Goal: Information Seeking & Learning: Learn about a topic

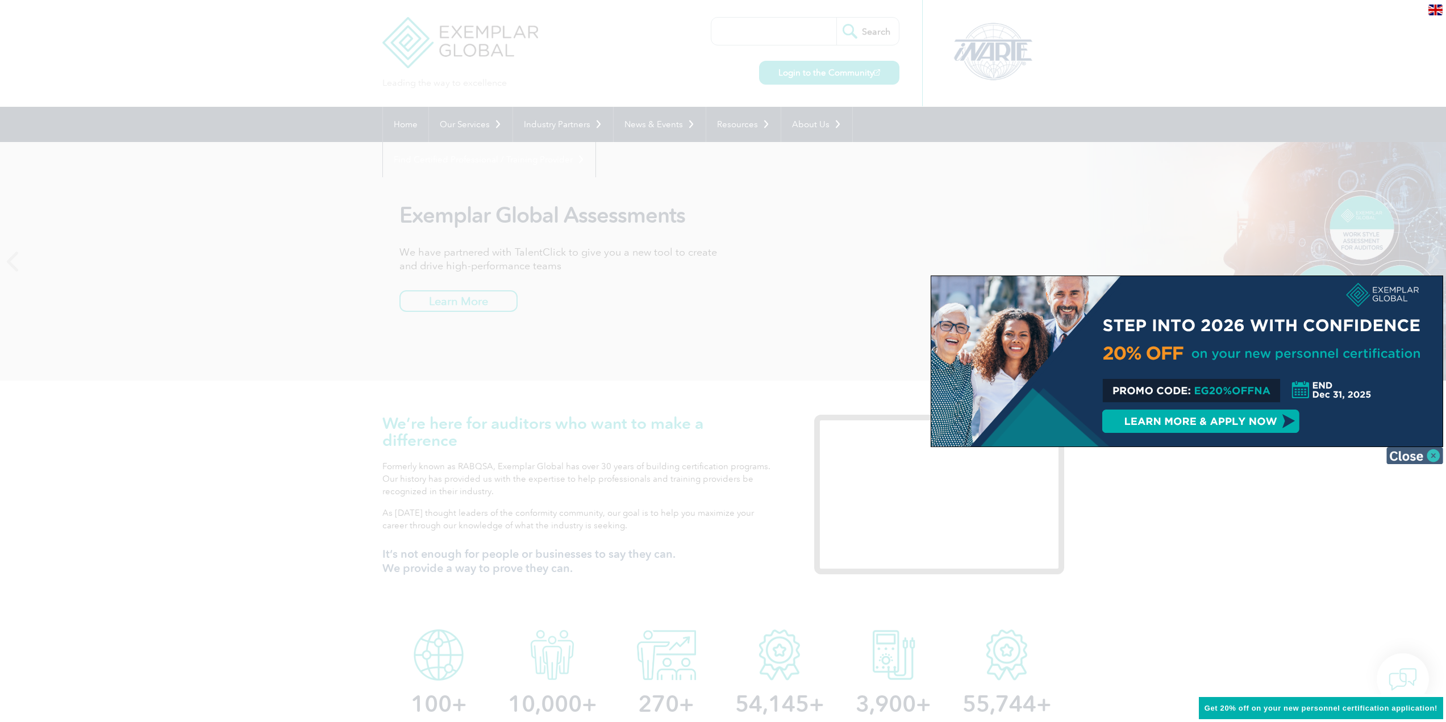
click at [1429, 452] on img at bounding box center [1415, 455] width 57 height 17
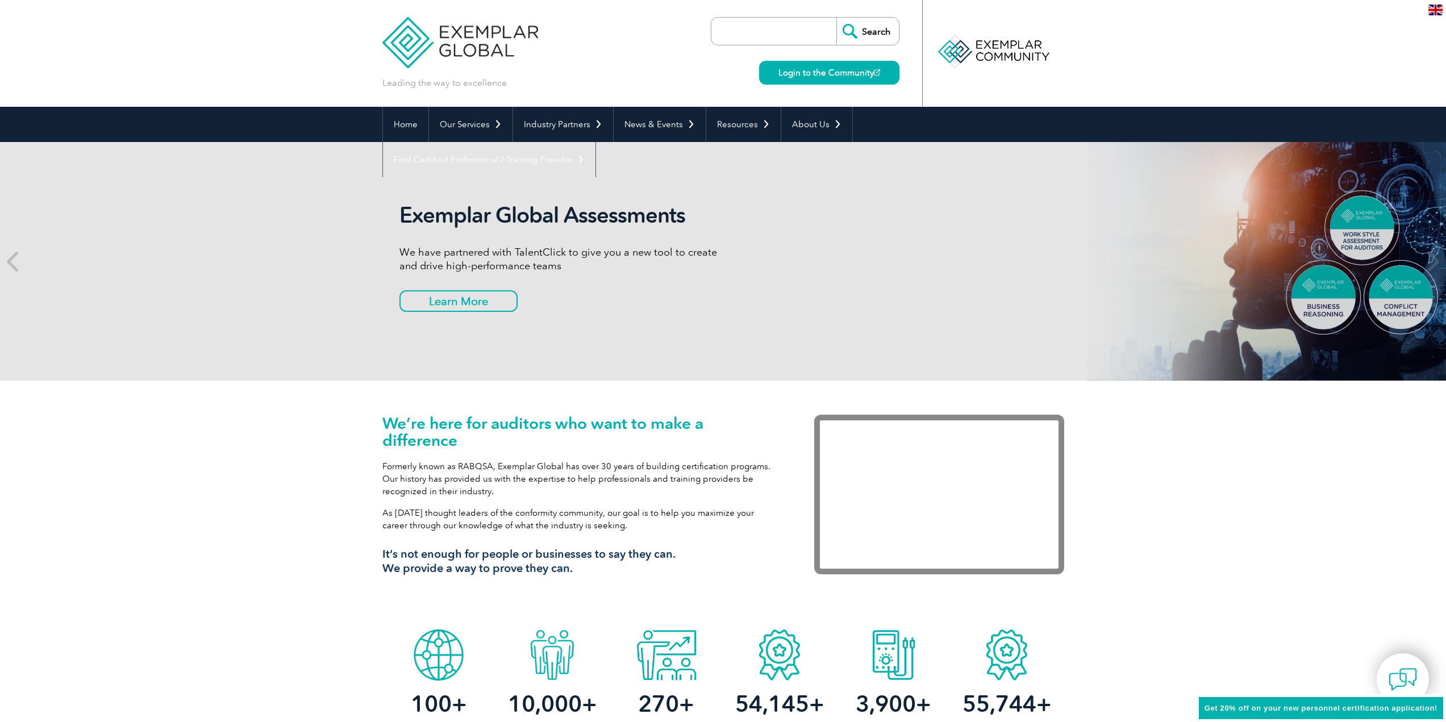
click at [746, 39] on input "search" at bounding box center [776, 31] width 119 height 27
type input "tpecs"
click at [837, 18] on input "Search" at bounding box center [868, 31] width 63 height 27
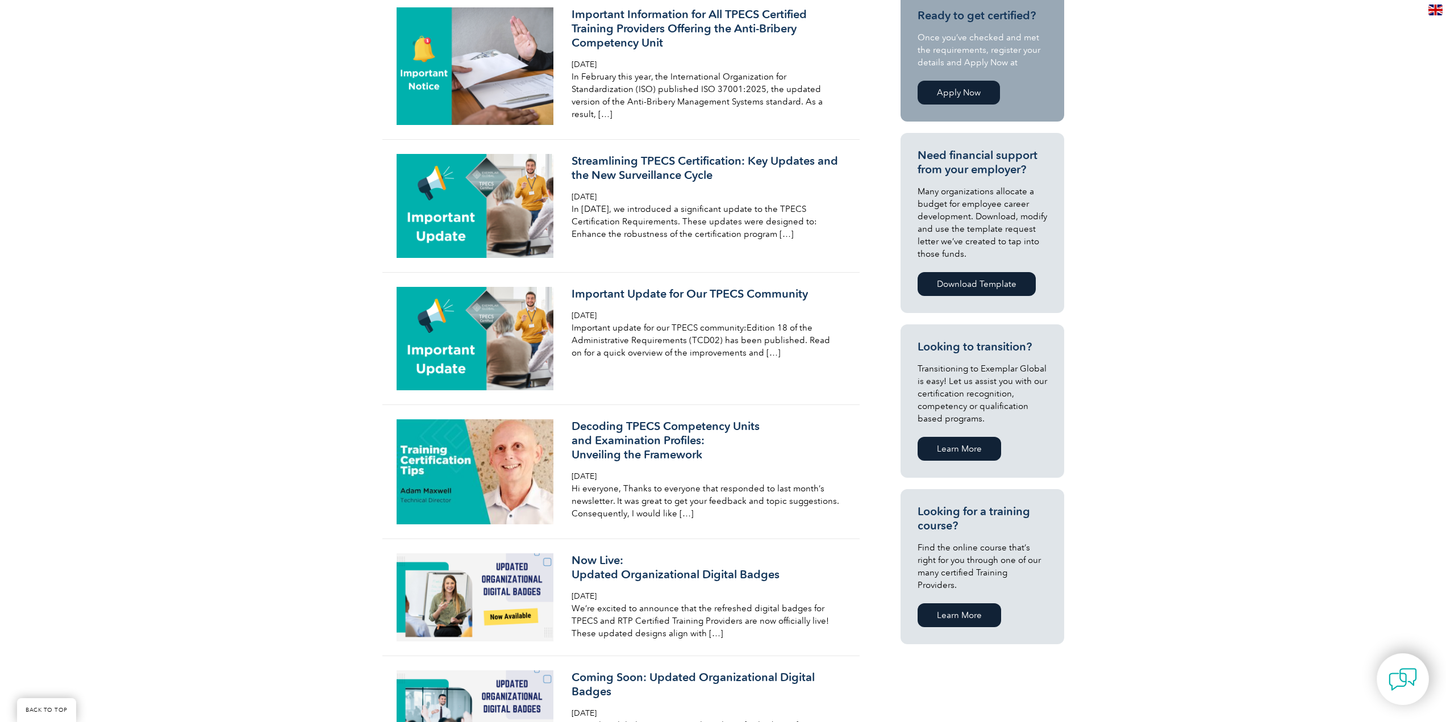
scroll to position [341, 0]
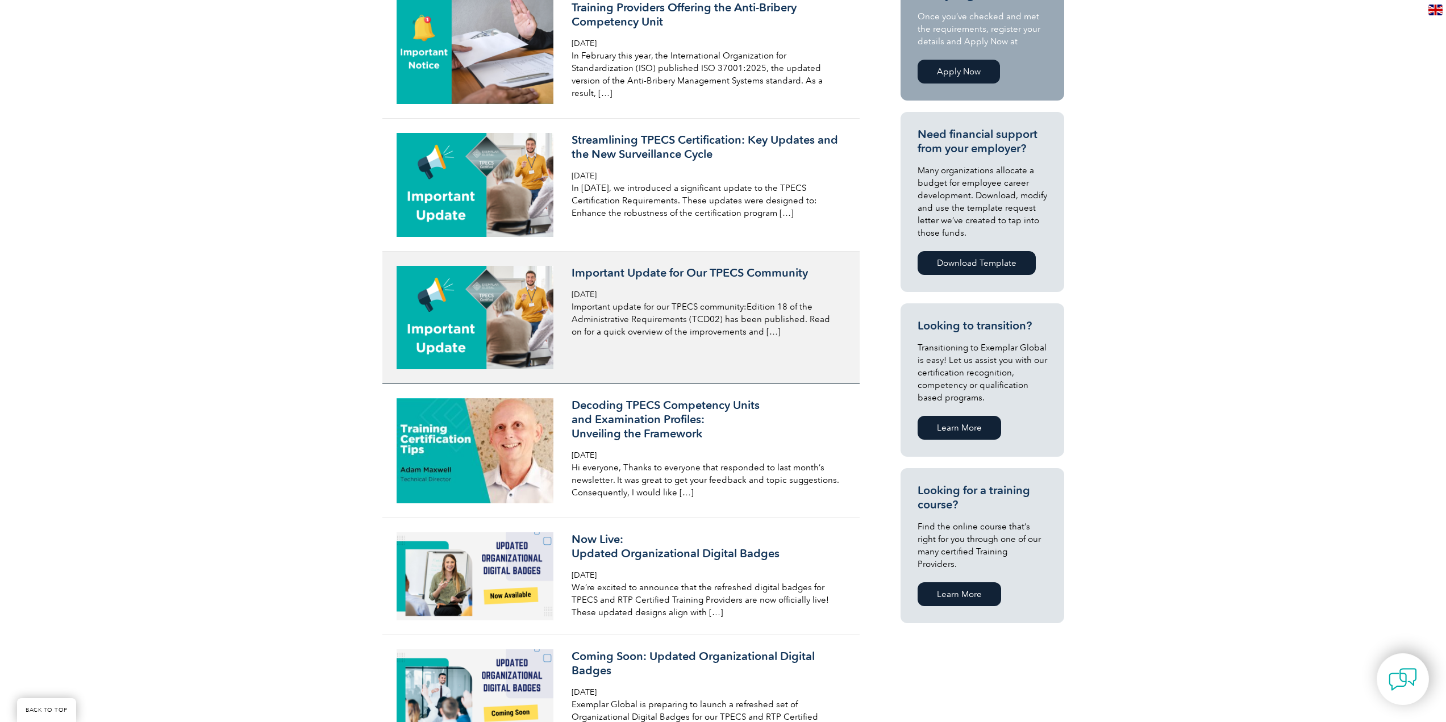
click at [600, 279] on h3 "Important Update for Our TPECS Community" at bounding box center [706, 273] width 269 height 14
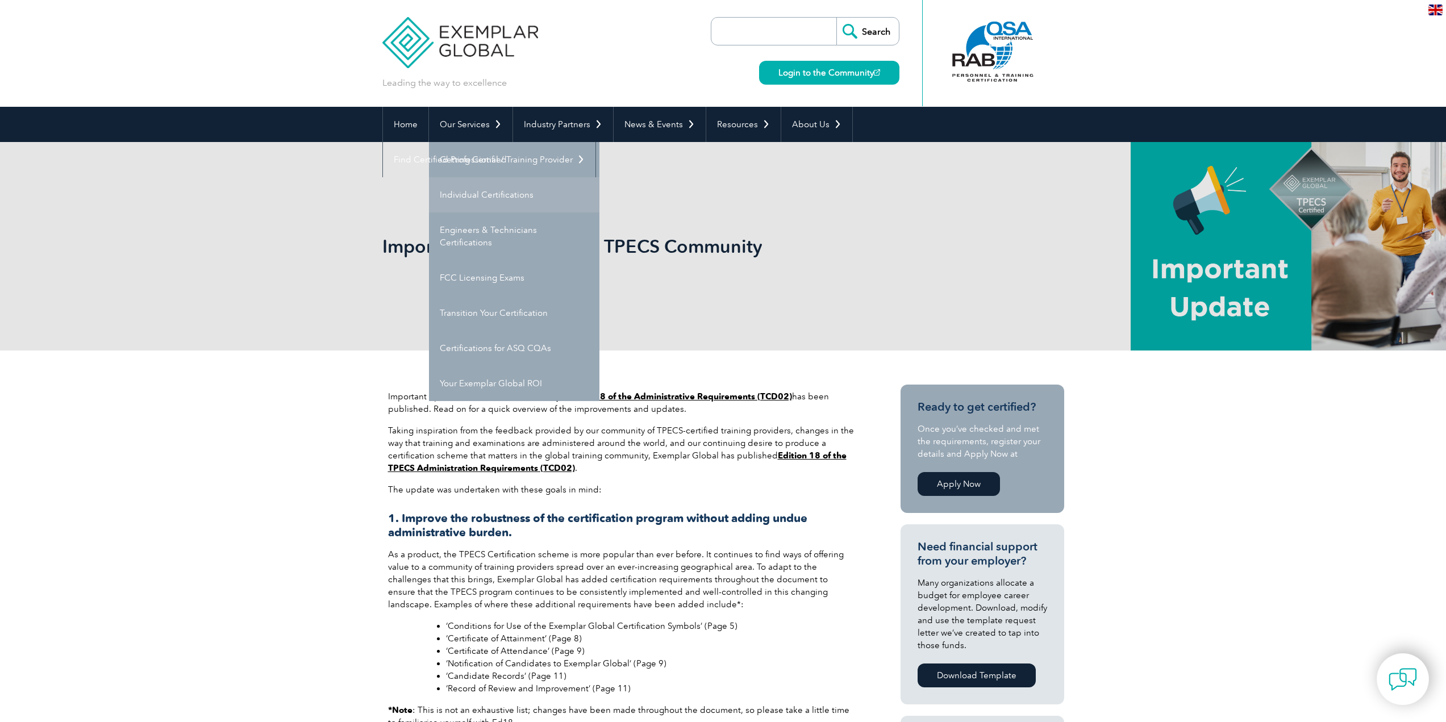
click at [483, 197] on link "Individual Certifications" at bounding box center [514, 194] width 171 height 35
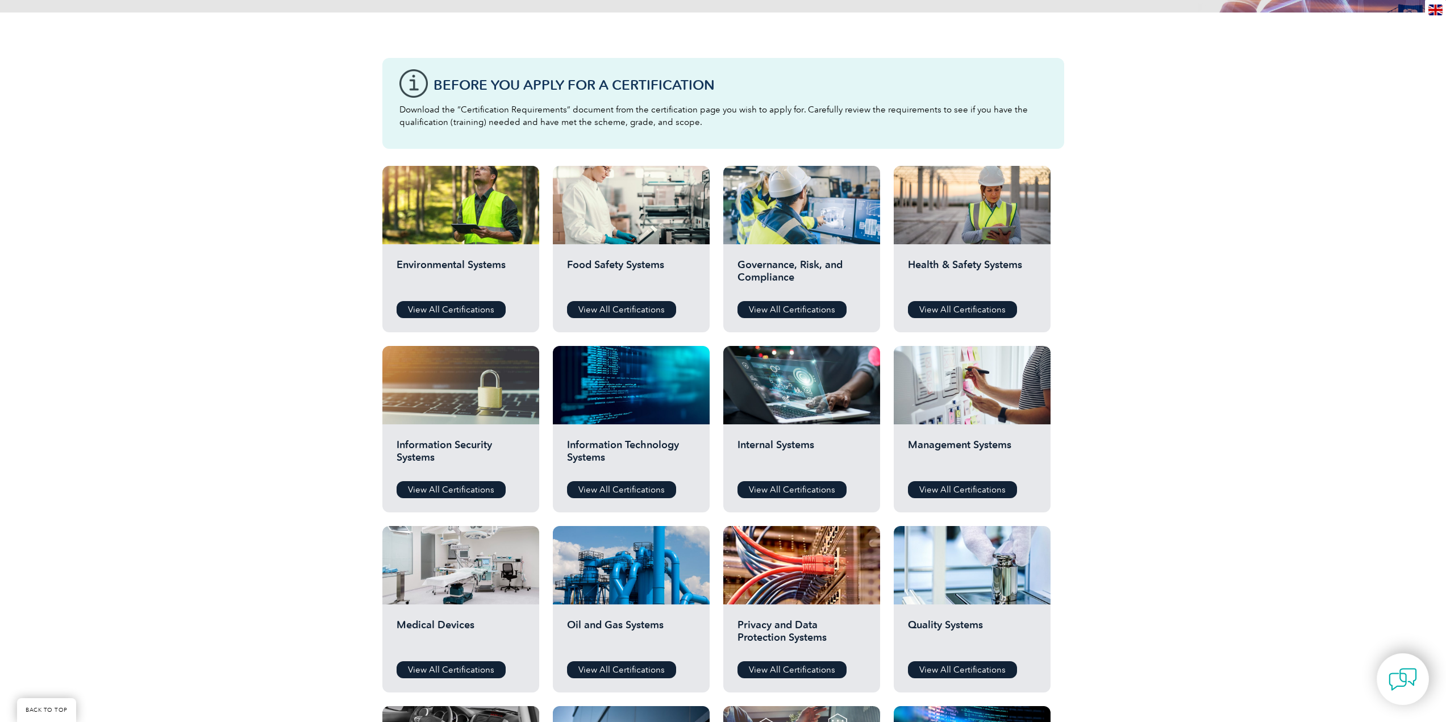
scroll to position [341, 0]
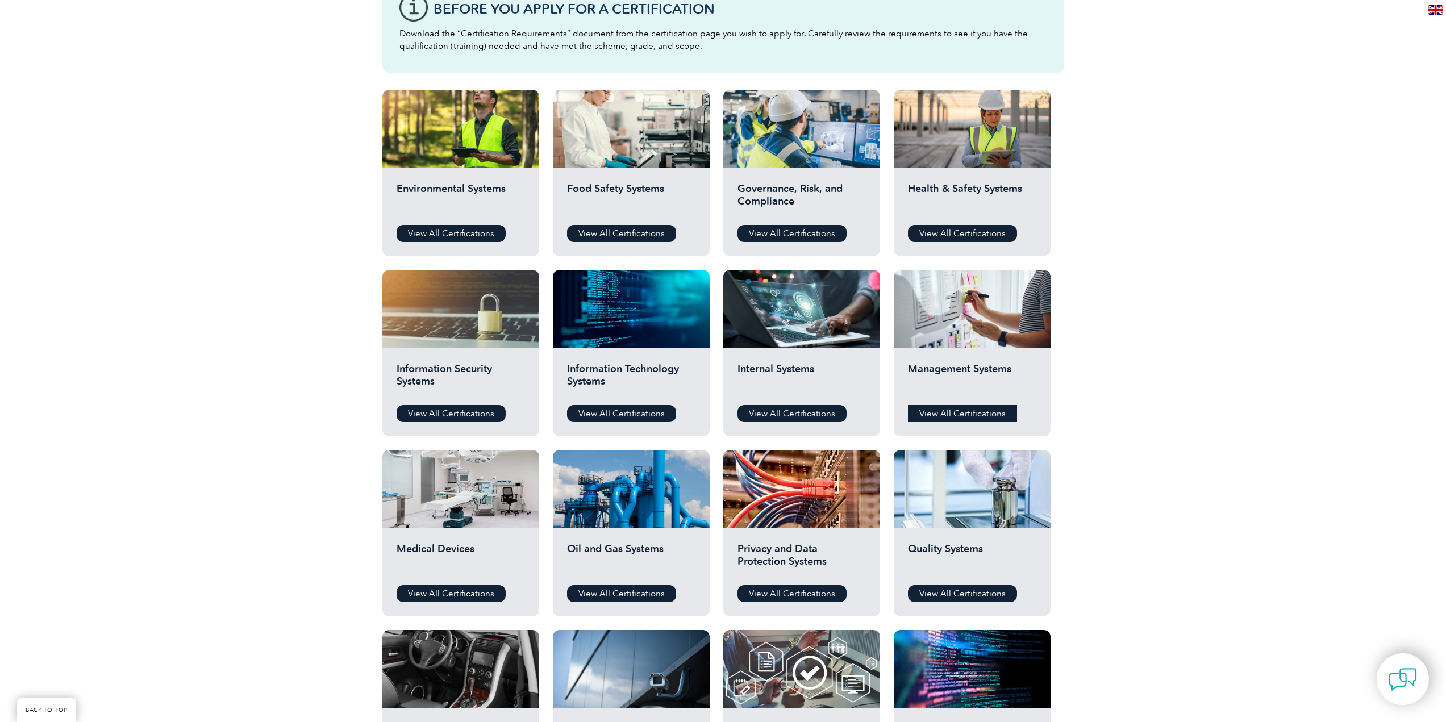
click at [922, 410] on link "View All Certifications" at bounding box center [962, 413] width 109 height 17
click at [433, 230] on link "View All Certifications" at bounding box center [451, 233] width 109 height 17
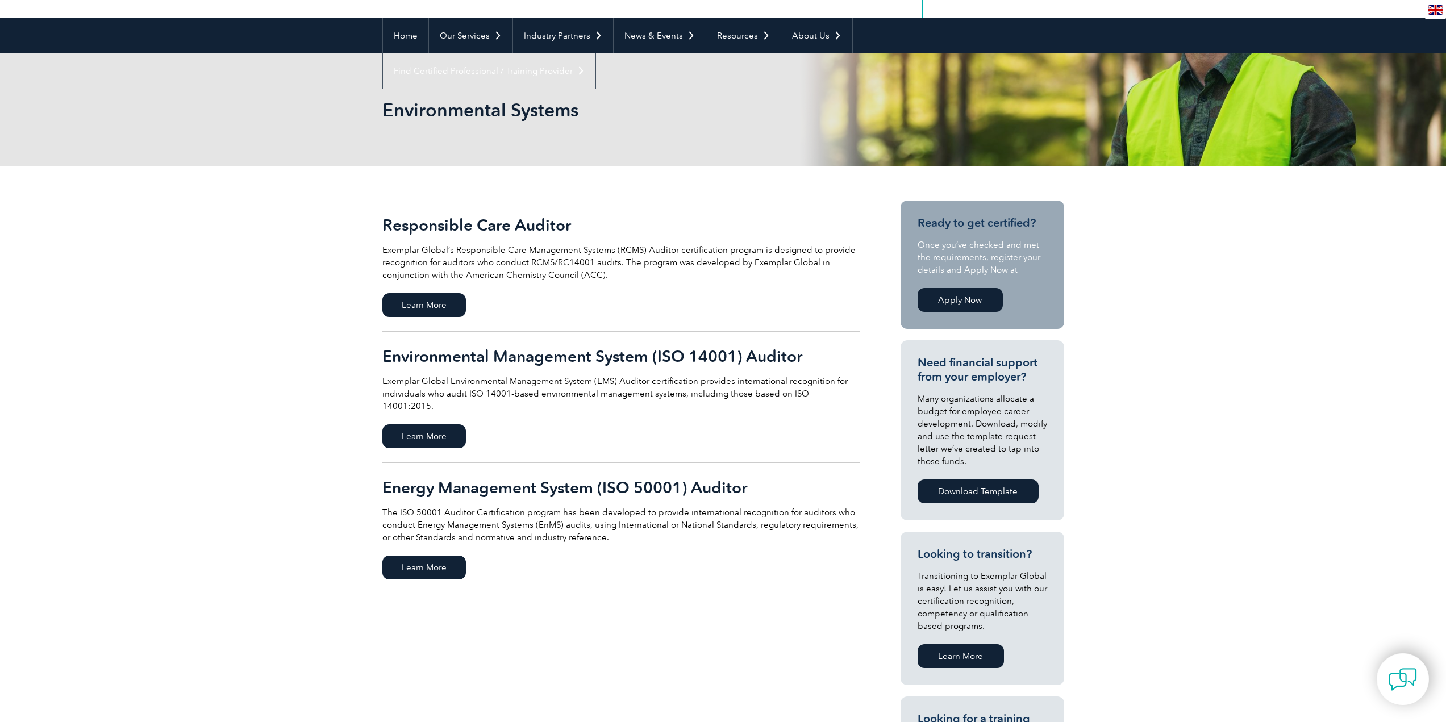
scroll to position [114, 0]
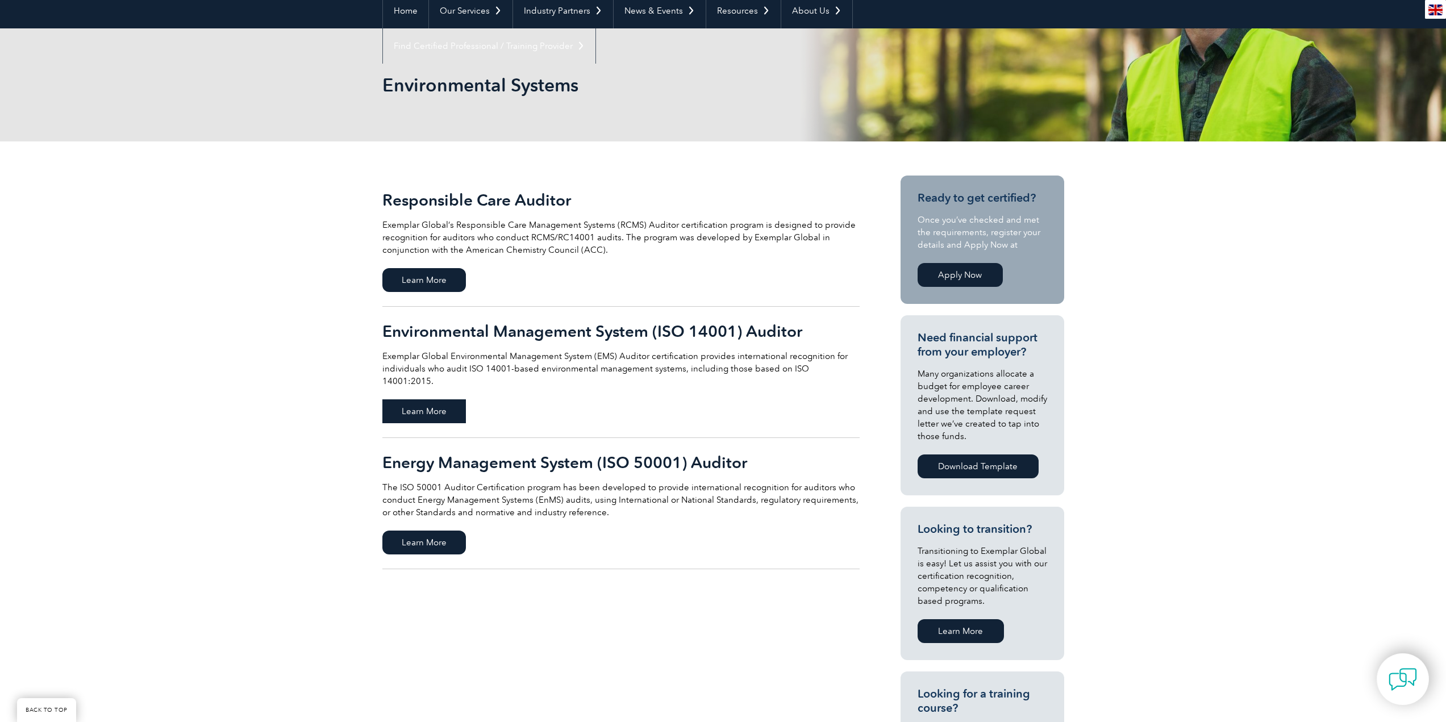
click at [425, 400] on span "Learn More" at bounding box center [424, 412] width 84 height 24
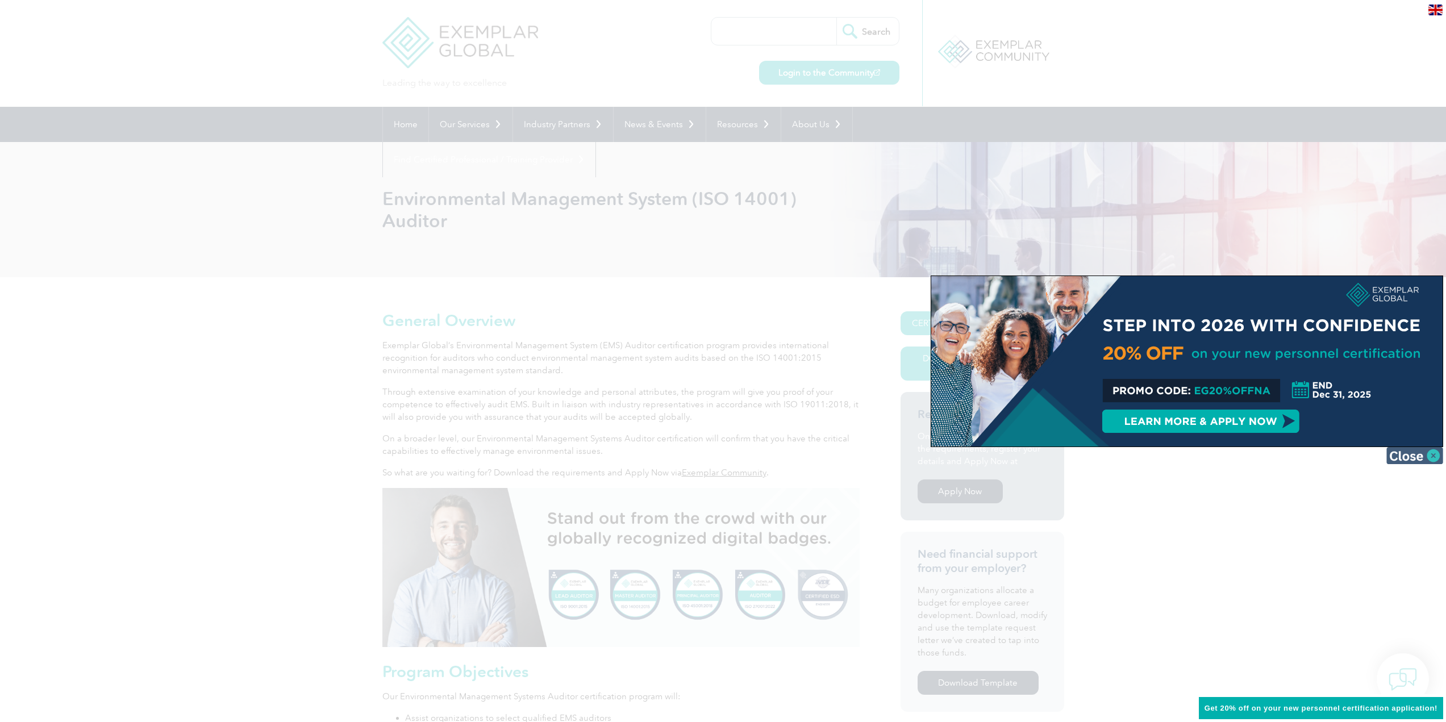
click at [1431, 456] on img at bounding box center [1415, 455] width 57 height 17
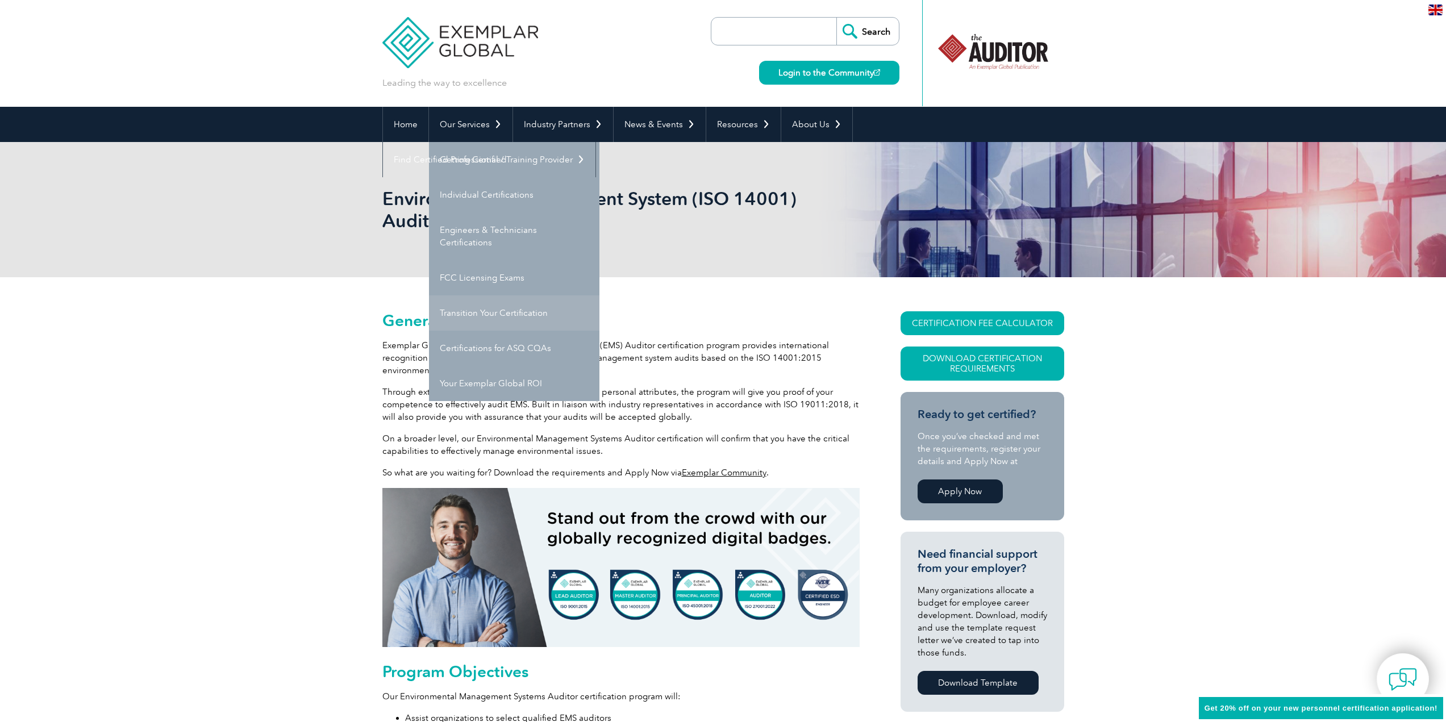
click at [478, 308] on link "Transition Your Certification" at bounding box center [514, 313] width 171 height 35
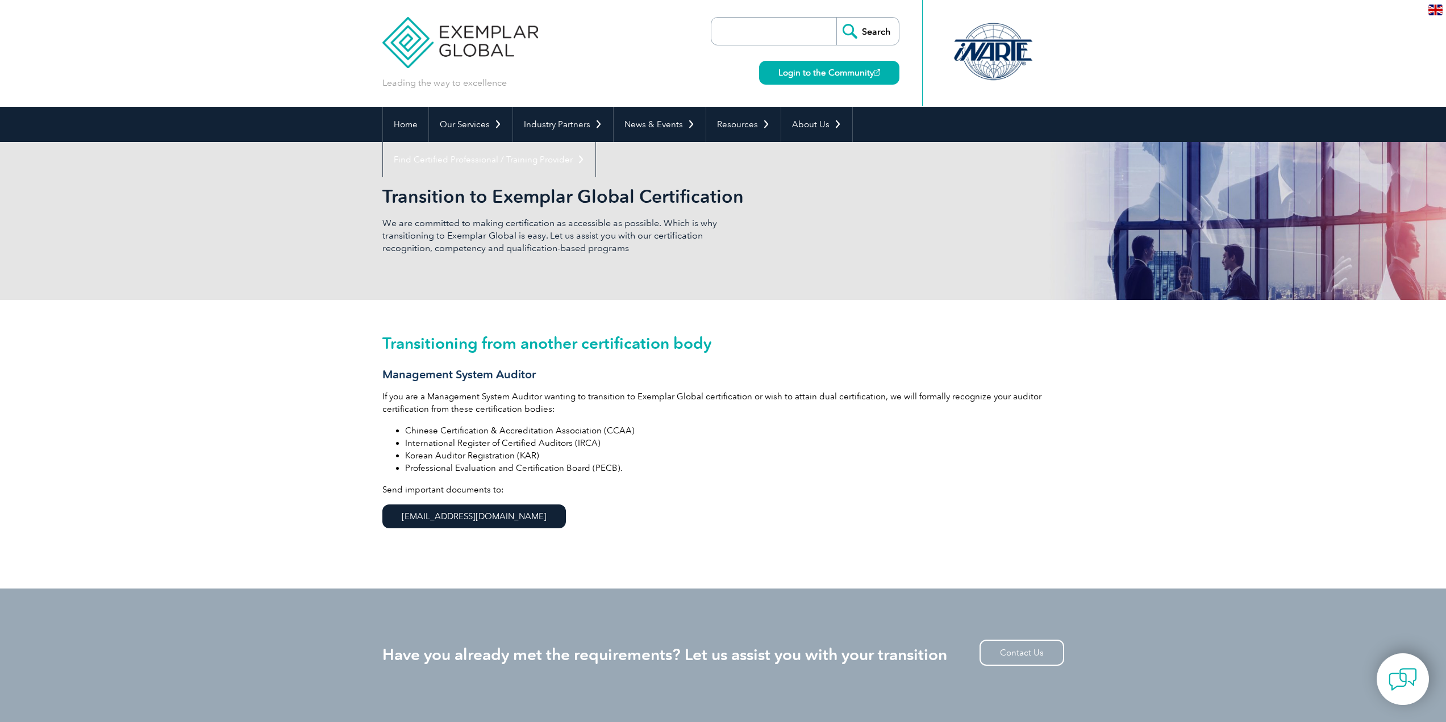
click at [771, 34] on input "search" at bounding box center [776, 31] width 119 height 27
type input "tpecs"
click at [837, 18] on input "Search" at bounding box center [868, 31] width 63 height 27
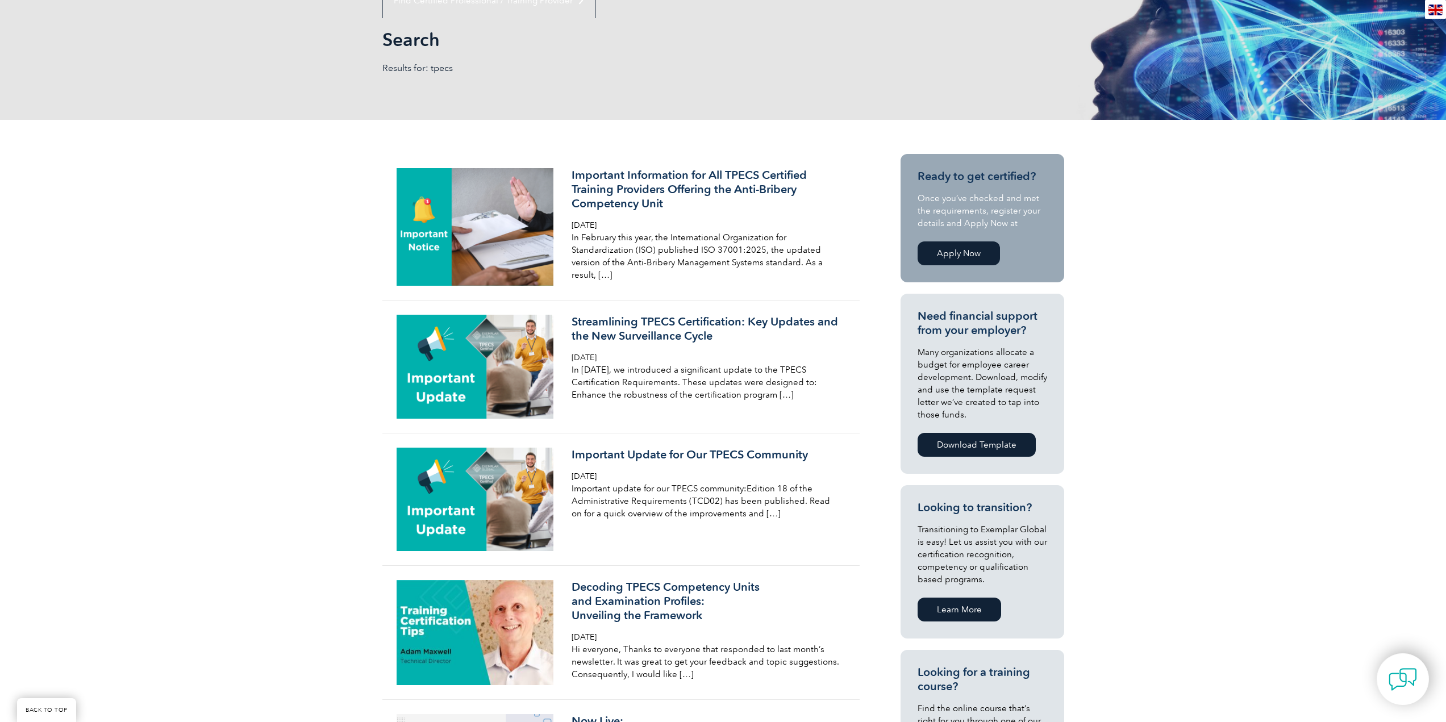
scroll to position [284, 0]
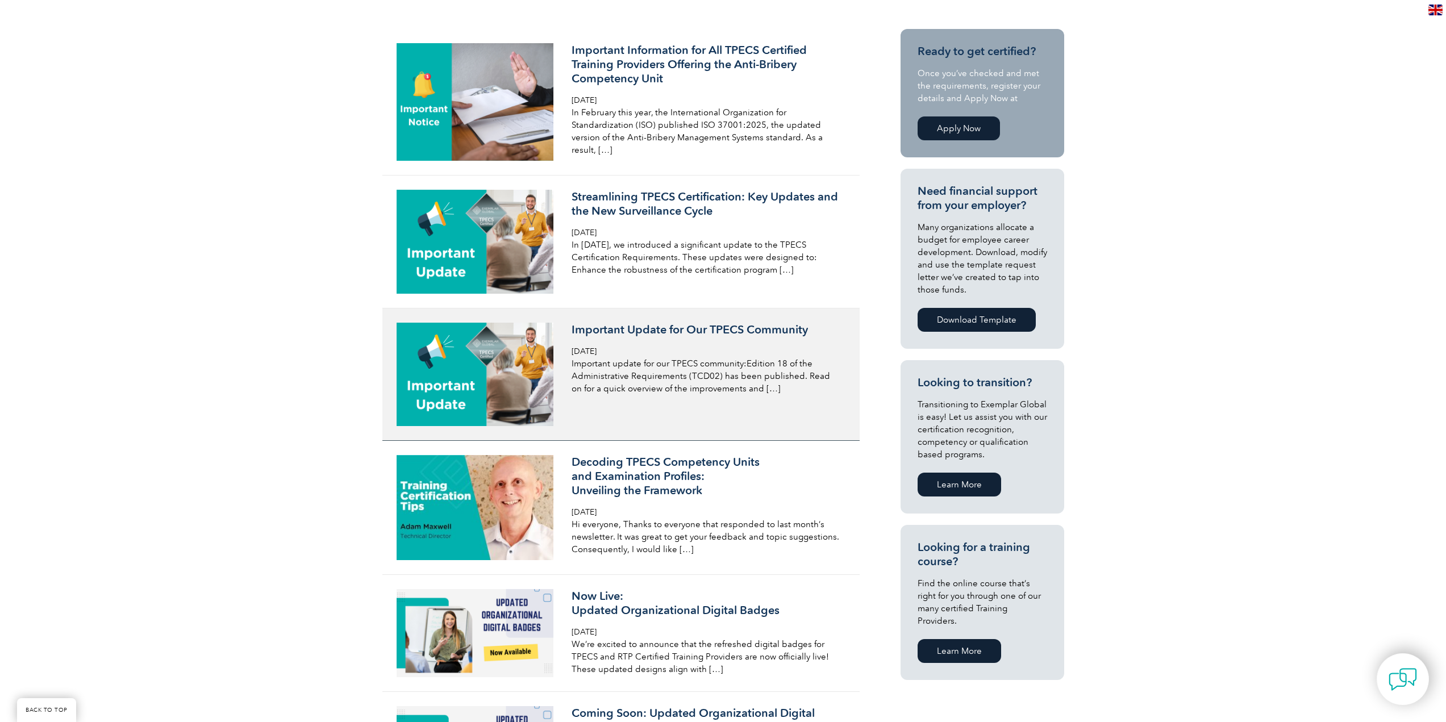
click at [609, 385] on p "Important update for our TPECS community:Edition 18 of the Administrative Requi…" at bounding box center [706, 376] width 269 height 38
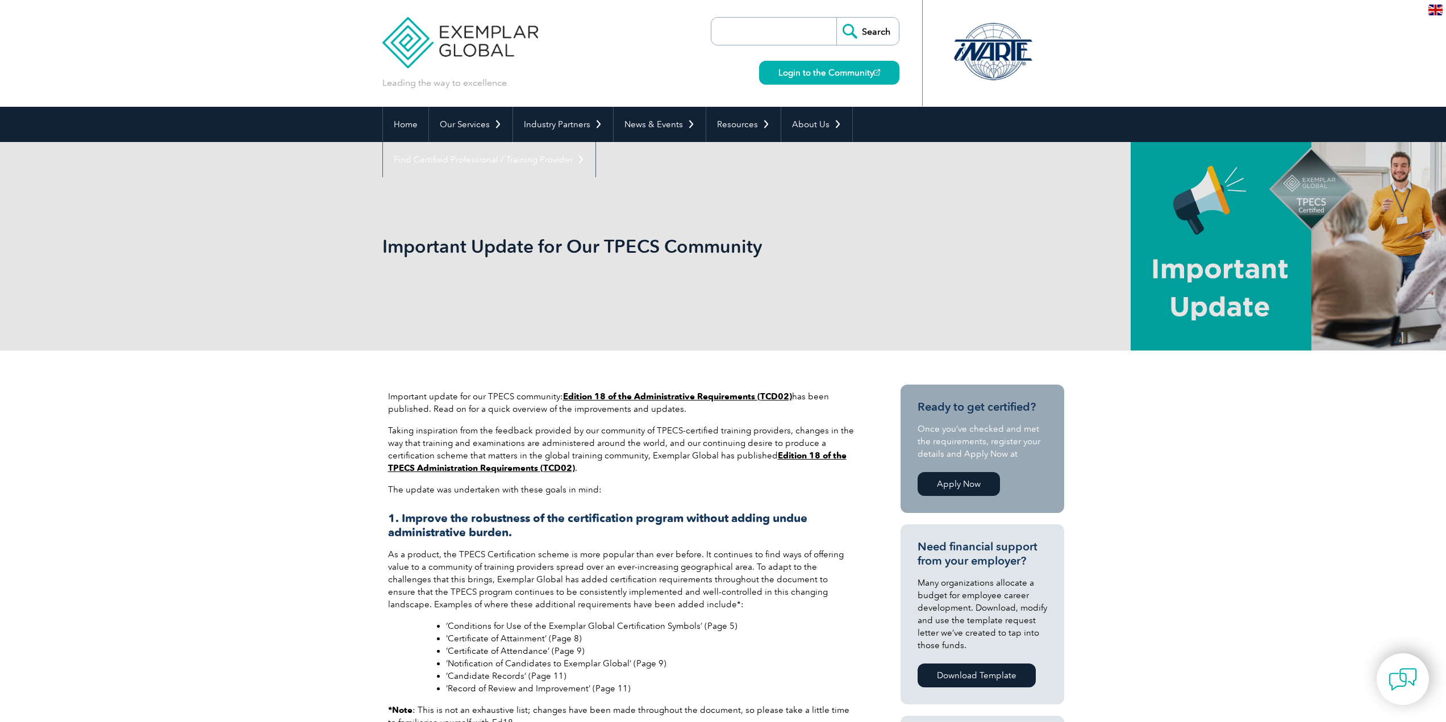
click at [689, 396] on link "Edition 18 of the Administrative Requirements (TCD02)" at bounding box center [677, 397] width 229 height 10
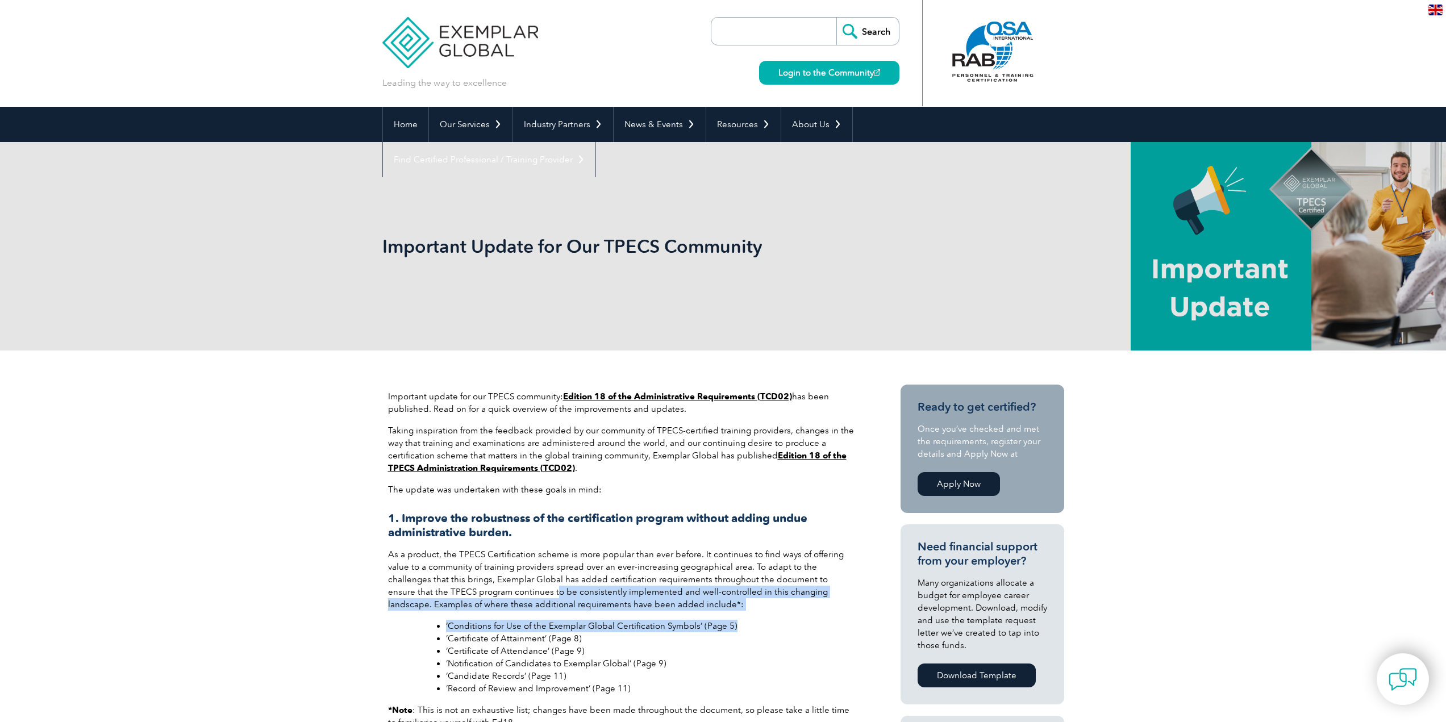
drag, startPoint x: 510, startPoint y: 592, endPoint x: 758, endPoint y: 623, distance: 249.8
click at [758, 623] on li "‘Conditions for Use of the Exemplar Global Certification Symbols’ (Page 5)" at bounding box center [650, 626] width 408 height 13
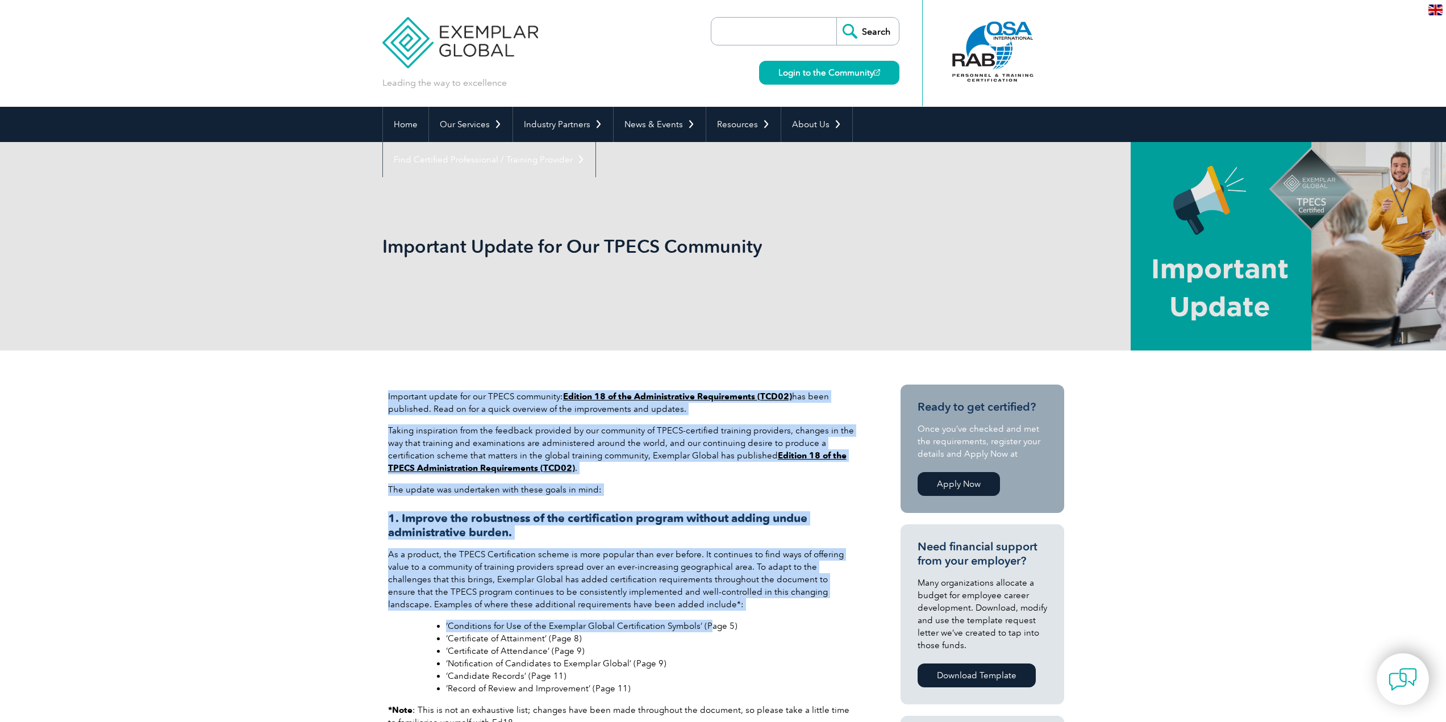
drag, startPoint x: 687, startPoint y: 609, endPoint x: 359, endPoint y: 543, distance: 334.6
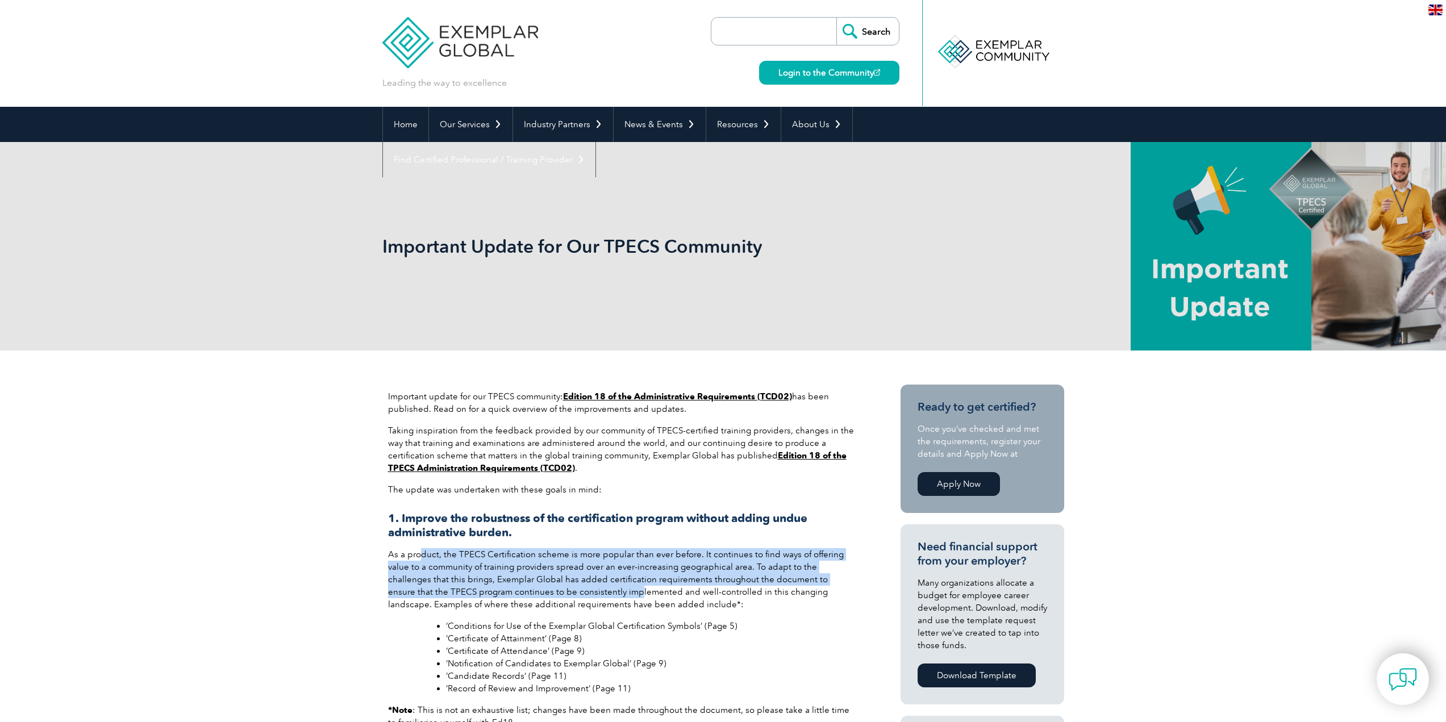
drag, startPoint x: 500, startPoint y: 575, endPoint x: 587, endPoint y: 598, distance: 90.4
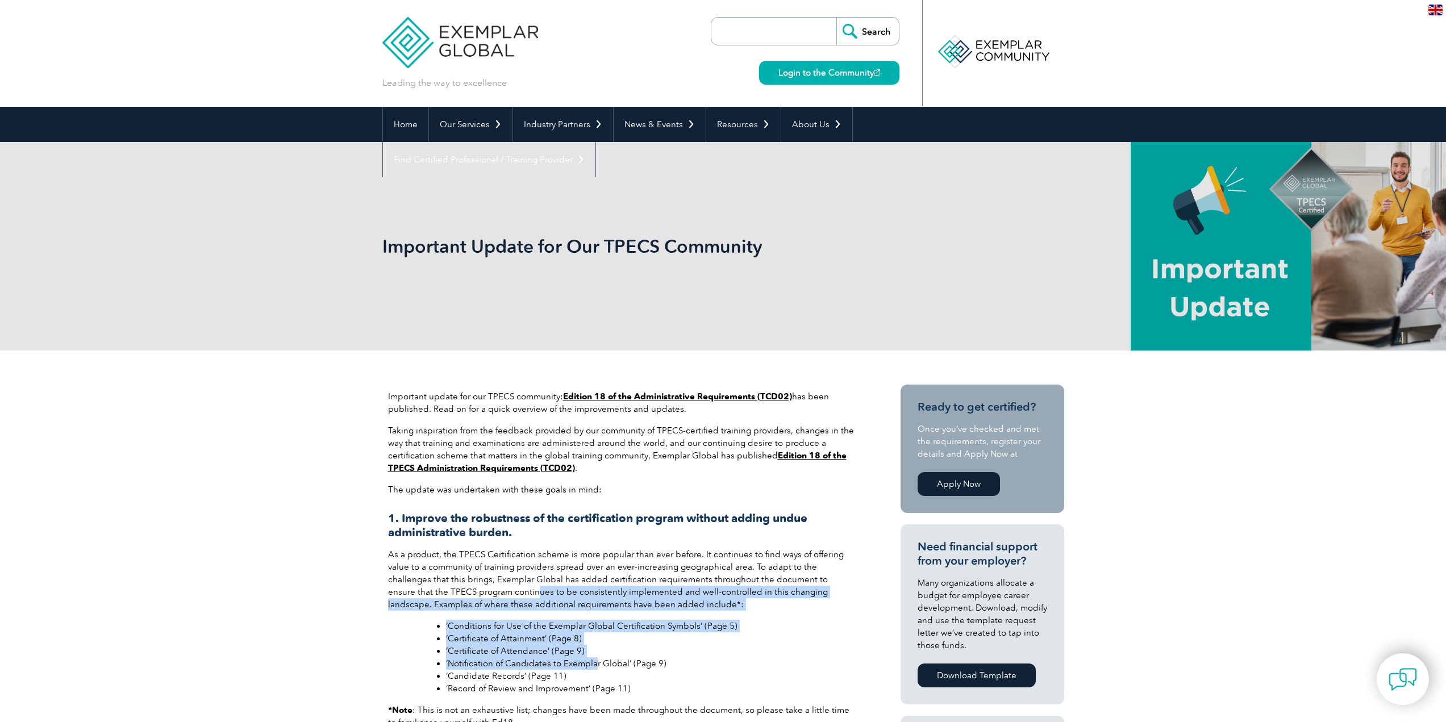
drag, startPoint x: 519, startPoint y: 623, endPoint x: 477, endPoint y: 593, distance: 50.9
click at [477, 593] on p "As a product, the TPECS Certification scheme is more popular than ever before. …" at bounding box center [621, 579] width 466 height 63
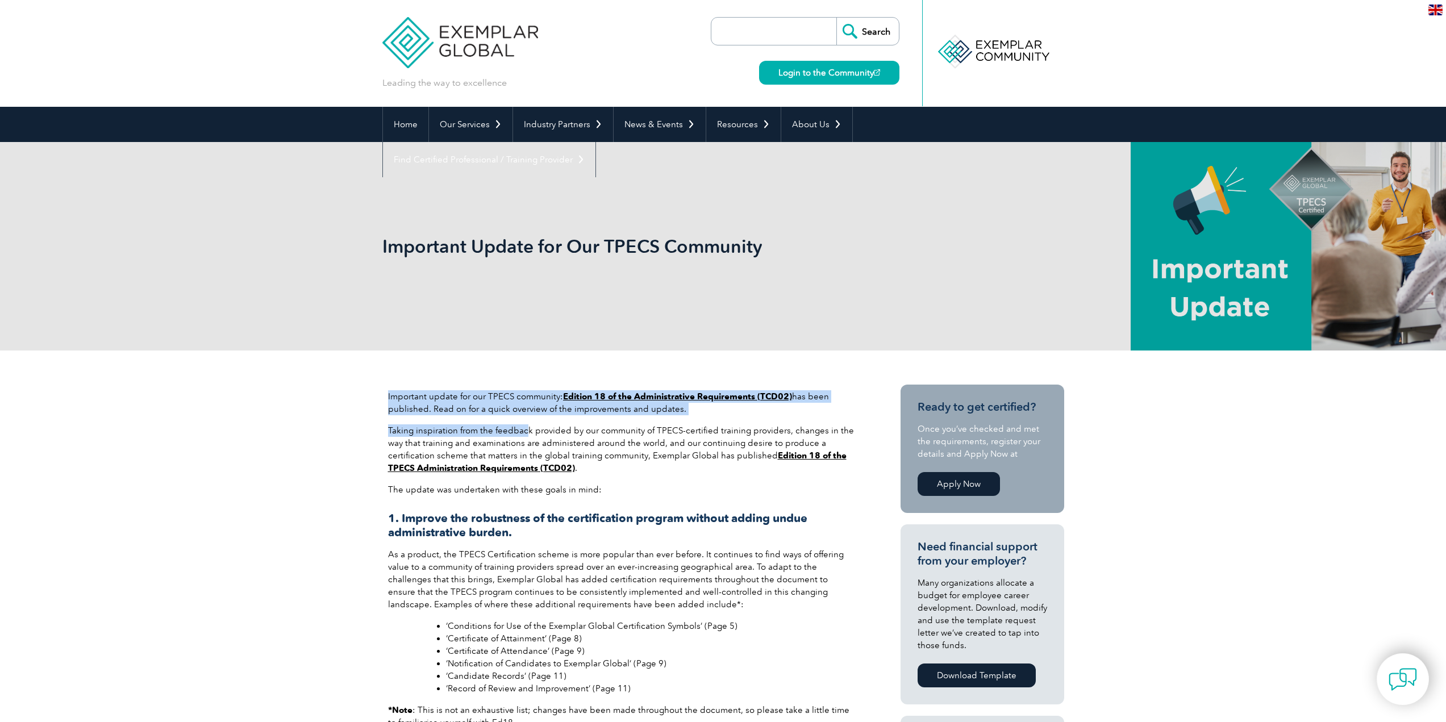
drag, startPoint x: 582, startPoint y: 379, endPoint x: 640, endPoint y: 441, distance: 85.3
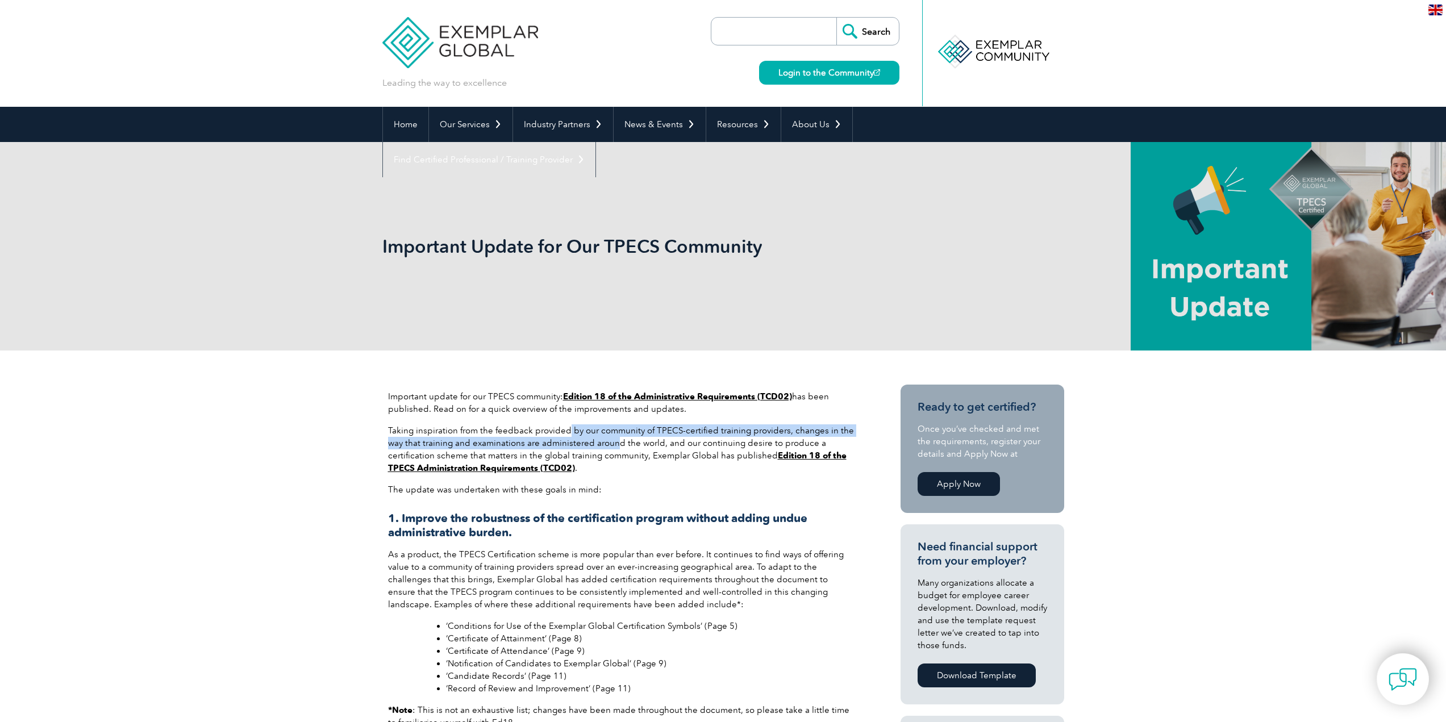
drag, startPoint x: 640, startPoint y: 441, endPoint x: 613, endPoint y: 441, distance: 27.3
click at [613, 441] on p "Taking inspiration from the feedback provided by our community of TPECS-certifi…" at bounding box center [621, 450] width 466 height 50
drag, startPoint x: 540, startPoint y: 433, endPoint x: 458, endPoint y: 428, distance: 83.1
click at [458, 428] on p "Taking inspiration from the feedback provided by our community of TPECS-certifi…" at bounding box center [621, 450] width 466 height 50
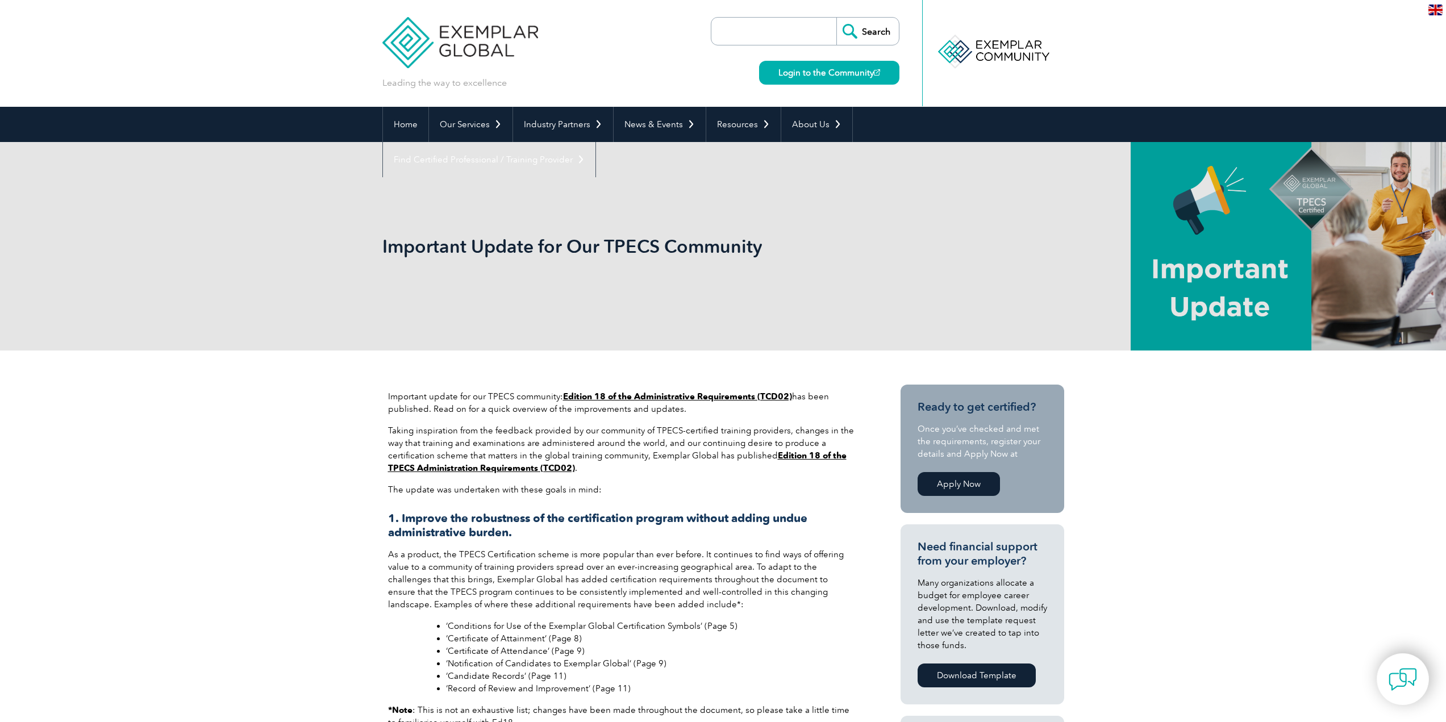
click at [457, 428] on p "Taking inspiration from the feedback provided by our community of TPECS-certifi…" at bounding box center [621, 450] width 466 height 50
click at [469, 429] on p "Taking inspiration from the feedback provided by our community of TPECS-certifi…" at bounding box center [621, 450] width 466 height 50
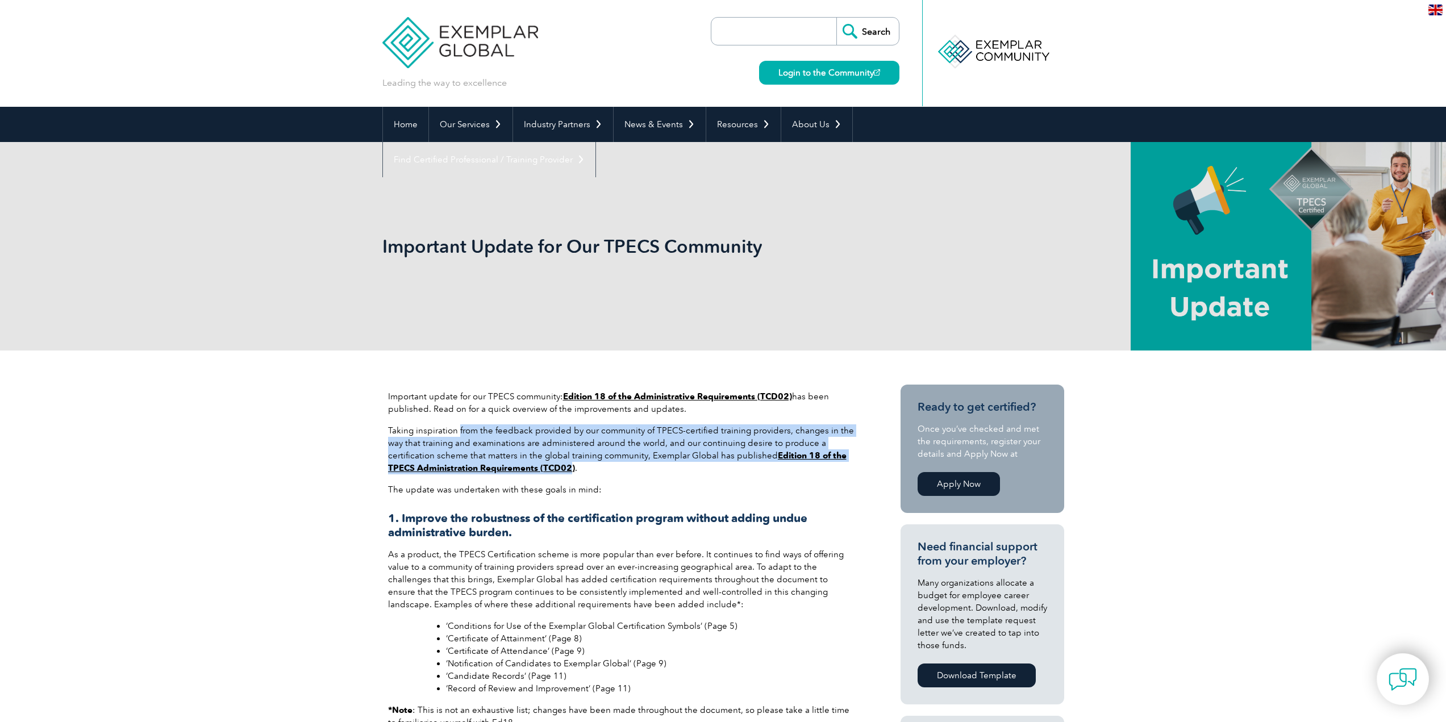
drag, startPoint x: 487, startPoint y: 439, endPoint x: 546, endPoint y: 469, distance: 66.1
click at [546, 469] on p "Taking inspiration from the feedback provided by our community of TPECS-certifi…" at bounding box center [621, 450] width 466 height 50
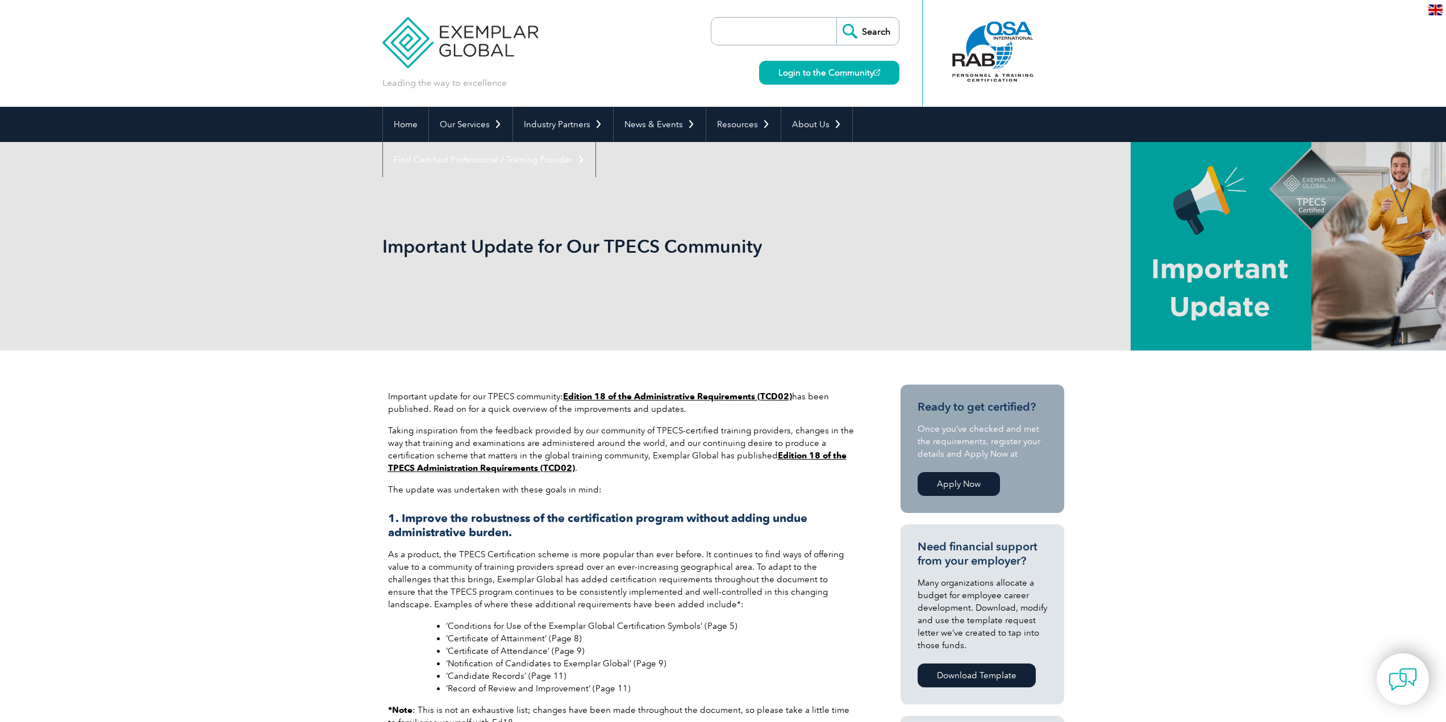
click at [693, 485] on p "The update was undertaken with these goals in mind:" at bounding box center [621, 490] width 466 height 13
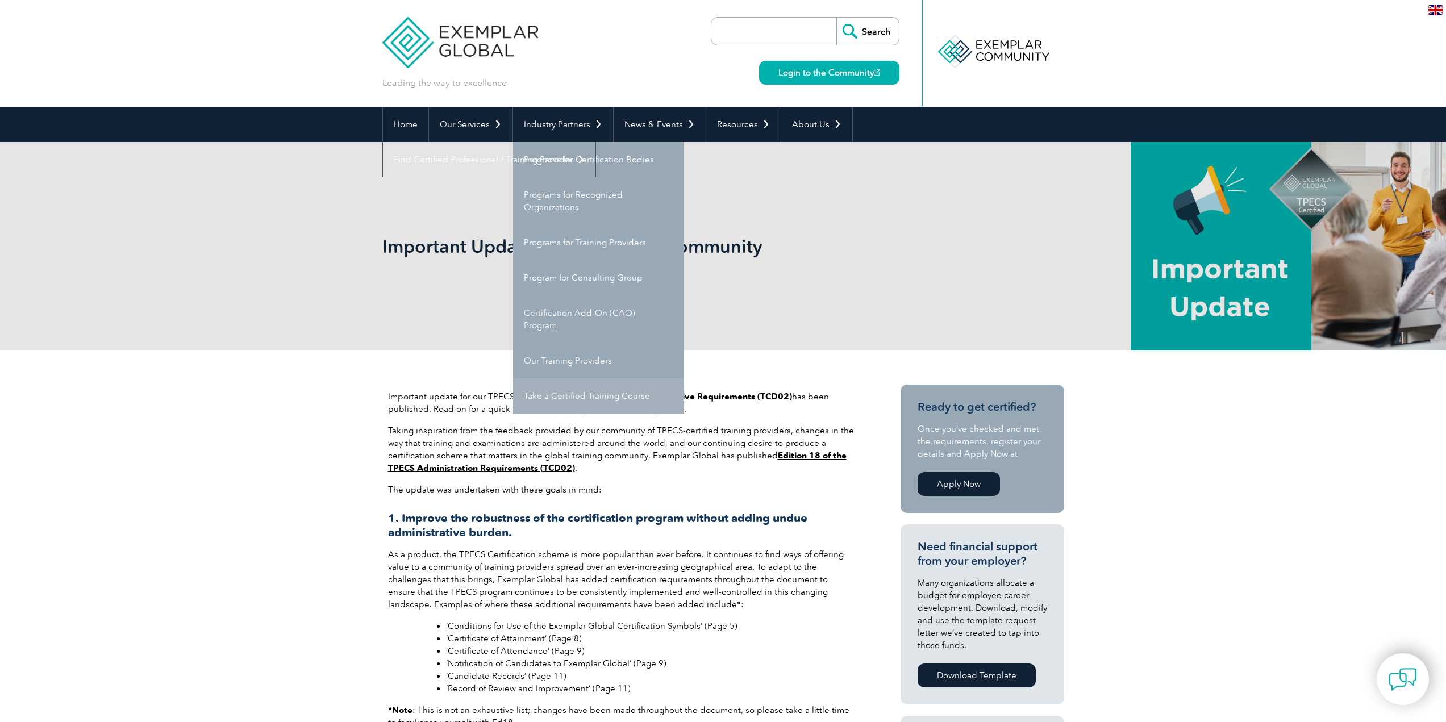
click at [637, 400] on link "Take a Certified Training Course" at bounding box center [598, 396] width 171 height 35
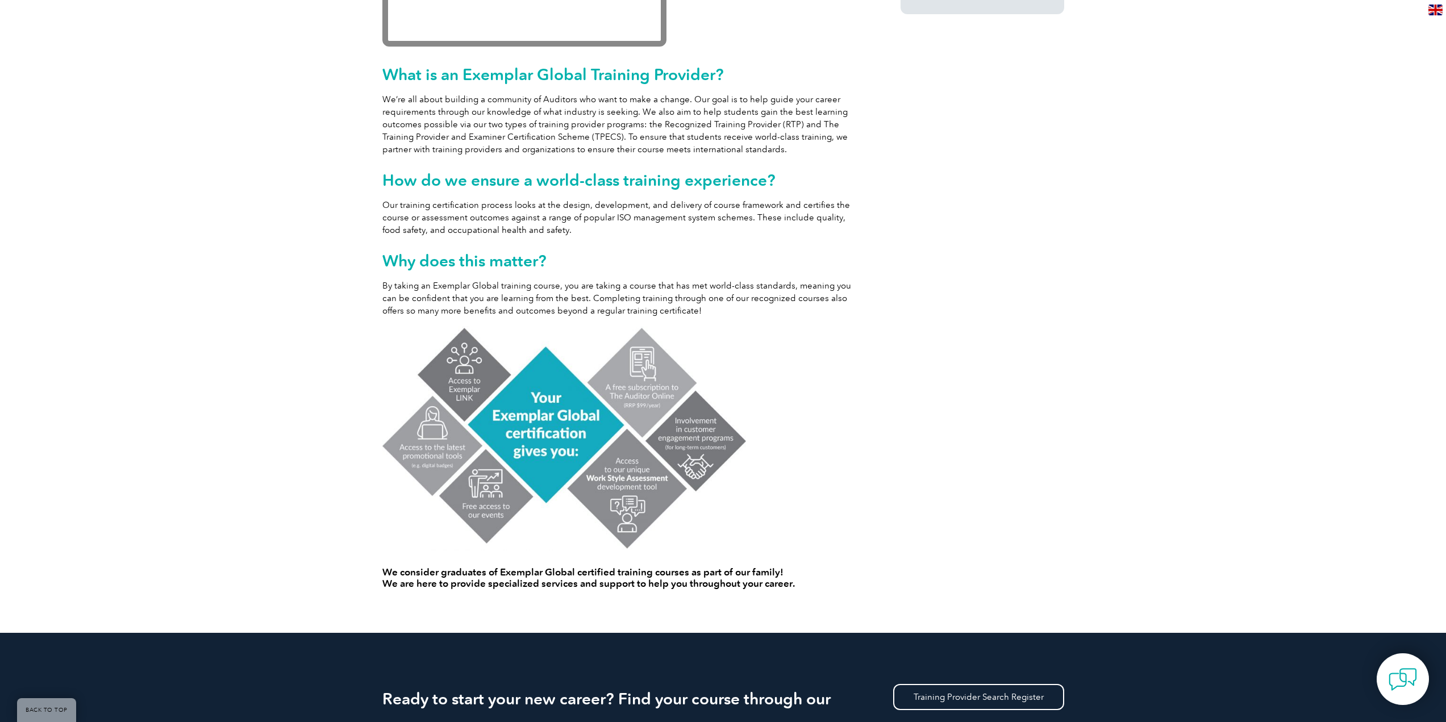
scroll to position [455, 0]
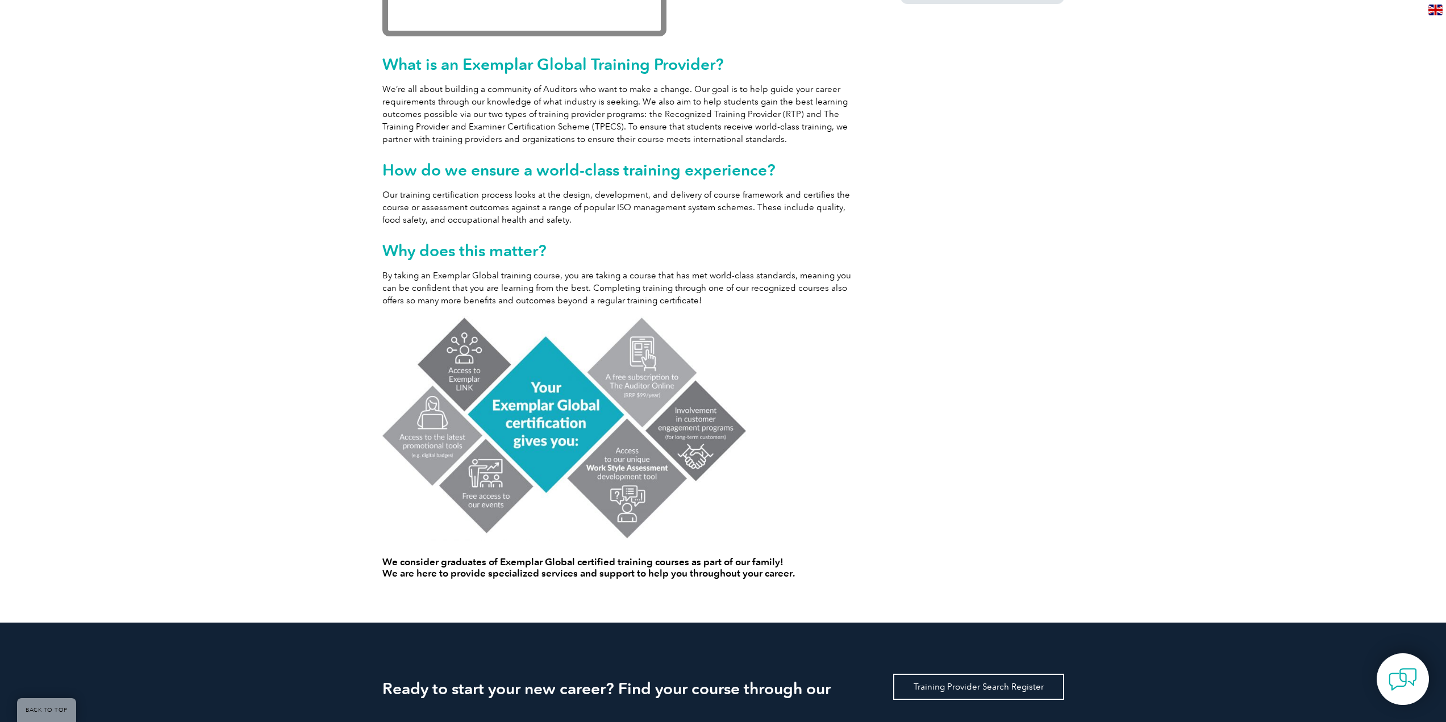
click at [980, 693] on link "Training Provider Search Register" at bounding box center [978, 687] width 171 height 26
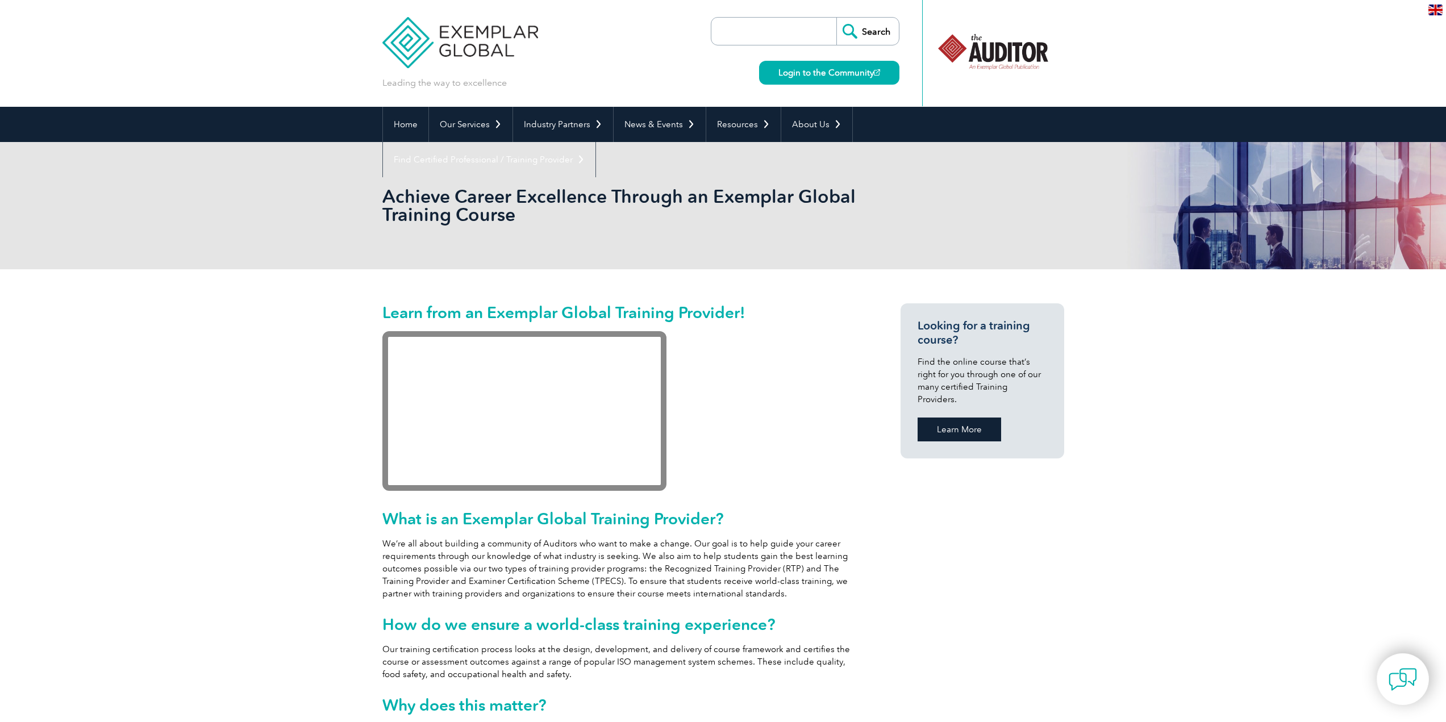
click at [966, 418] on link "Learn More" at bounding box center [960, 430] width 84 height 24
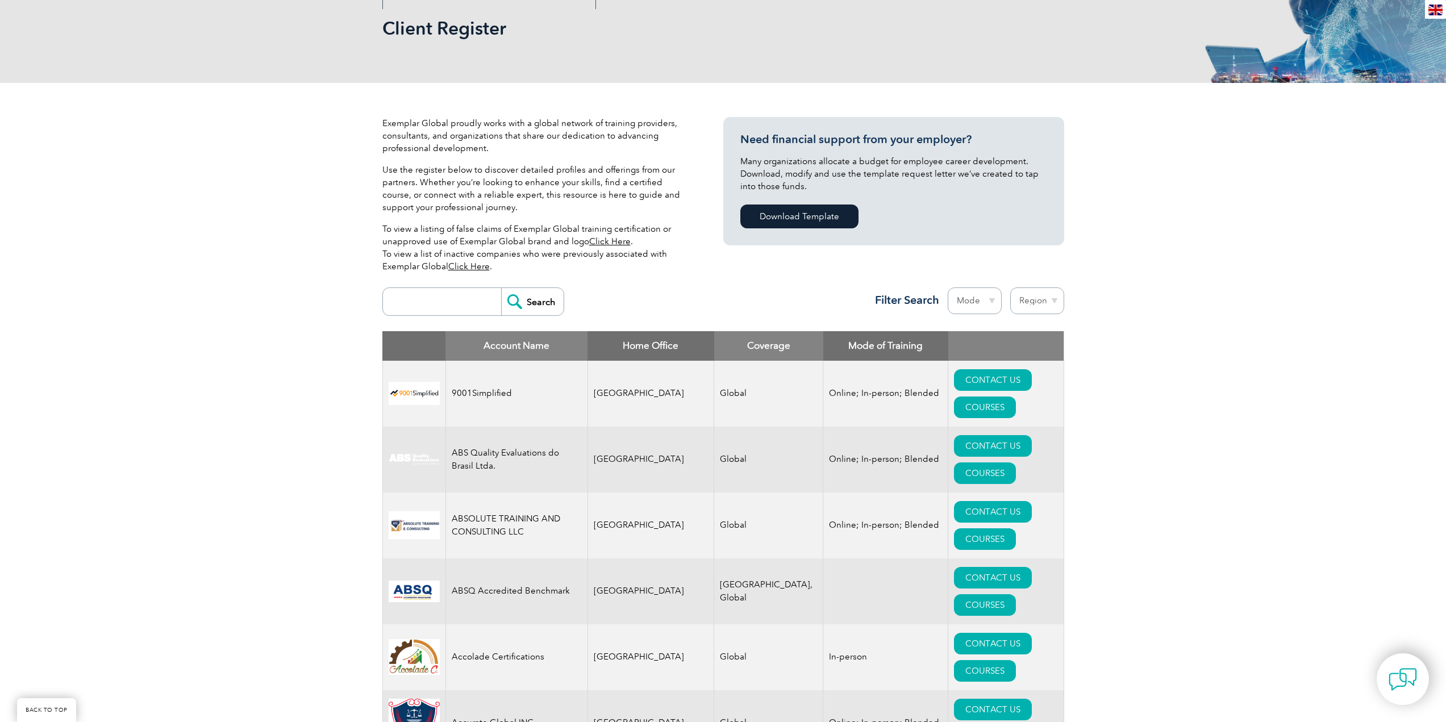
scroll to position [171, 0]
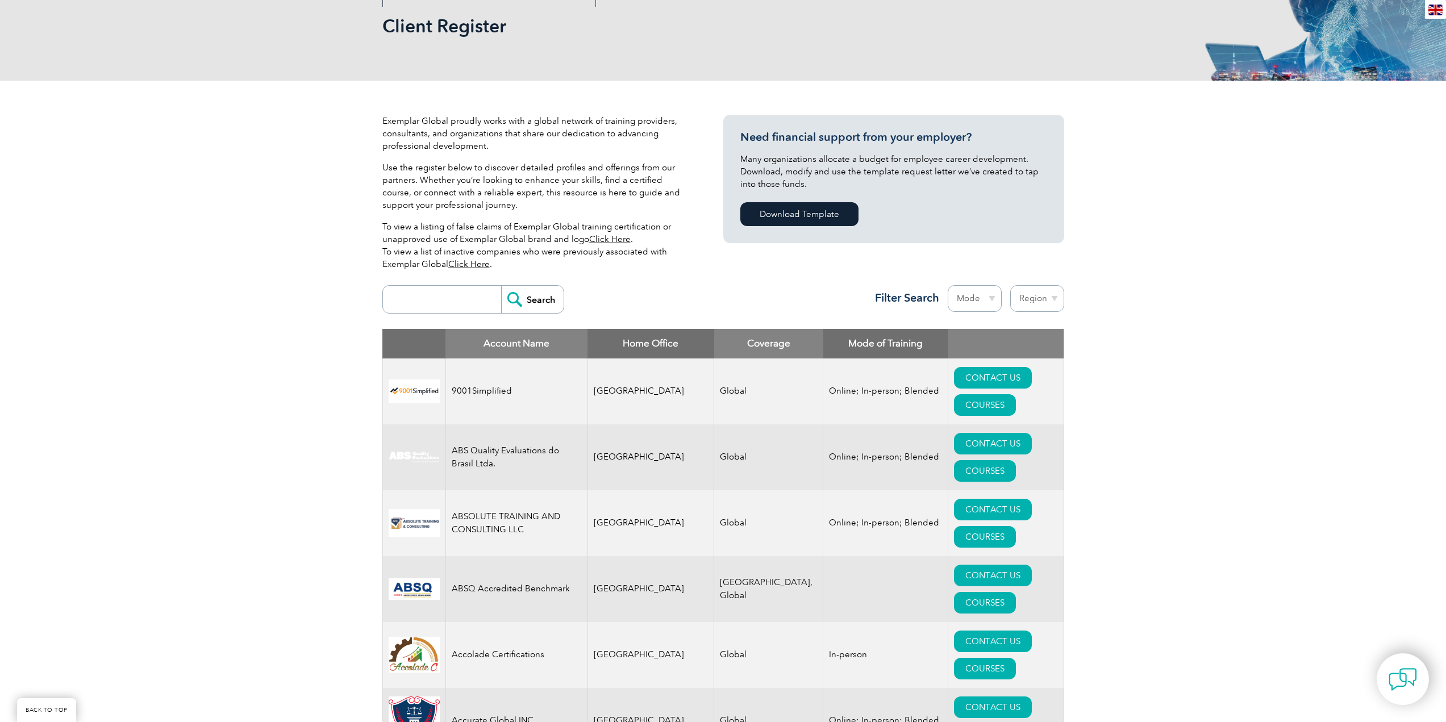
click at [411, 579] on img at bounding box center [414, 590] width 51 height 22
drag, startPoint x: 384, startPoint y: 489, endPoint x: 464, endPoint y: 506, distance: 81.8
click at [464, 556] on tr "ABSQ Accredited Benchmark Myanmar Myanmar, Global CONTACT US COURSES" at bounding box center [722, 589] width 681 height 66
click at [464, 556] on td "ABSQ Accredited Benchmark" at bounding box center [517, 589] width 142 height 66
drag, startPoint x: 500, startPoint y: 409, endPoint x: 486, endPoint y: 411, distance: 14.4
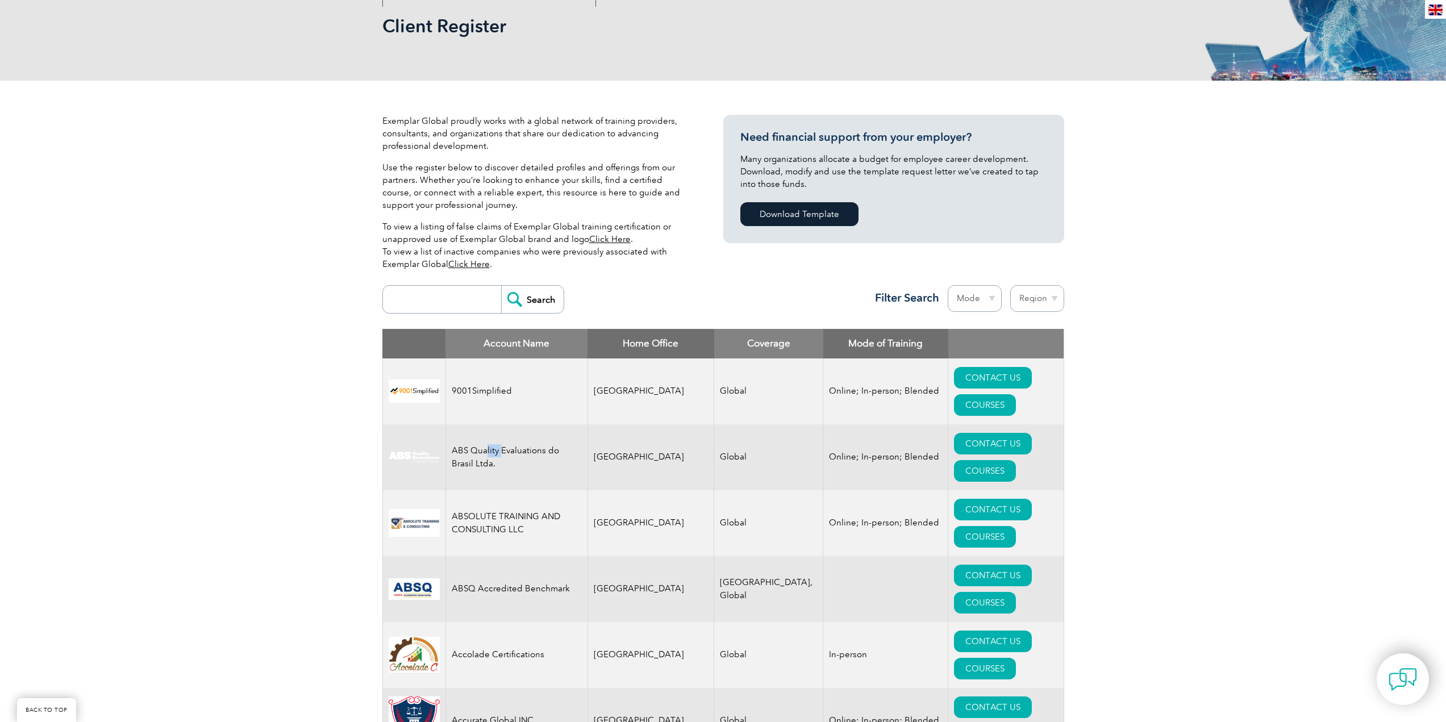
click at [486, 425] on td "ABS Quality Evaluations do Brasil Ltda." at bounding box center [517, 458] width 142 height 66
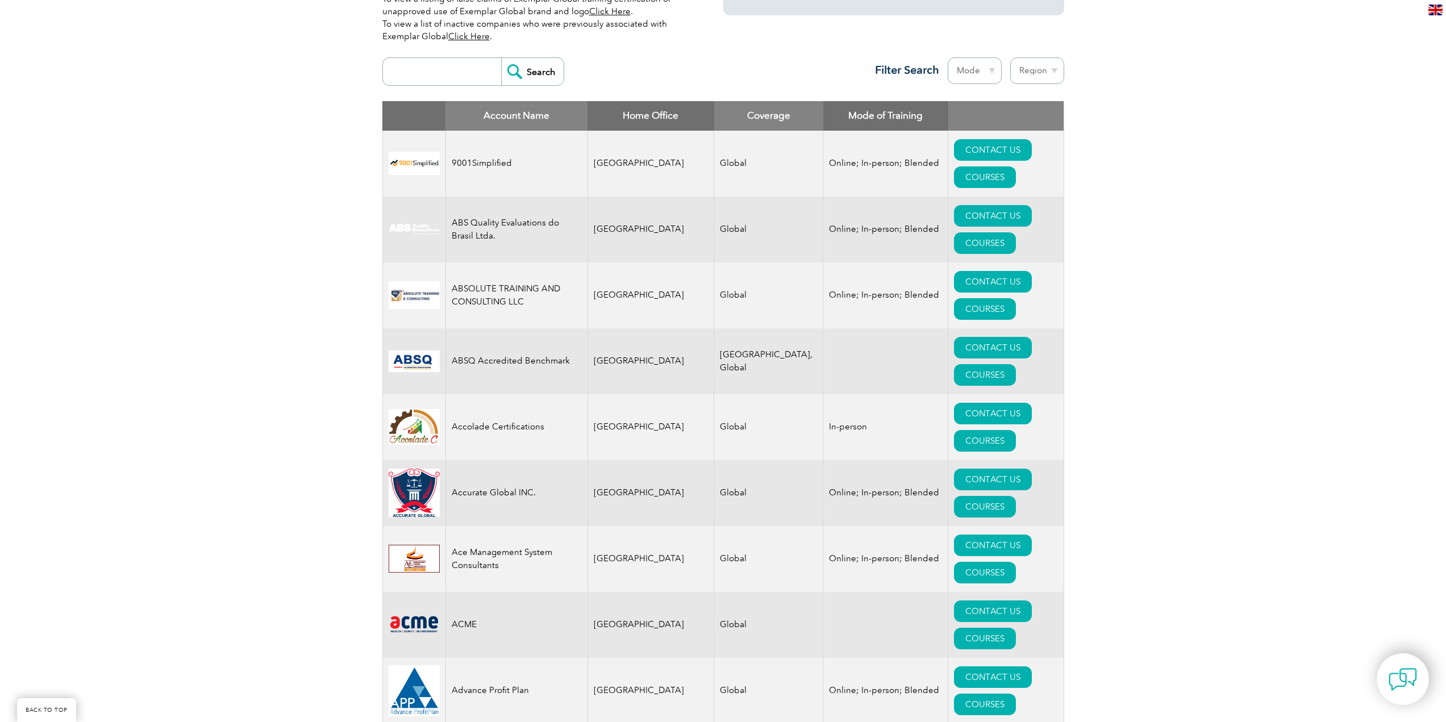
scroll to position [68, 0]
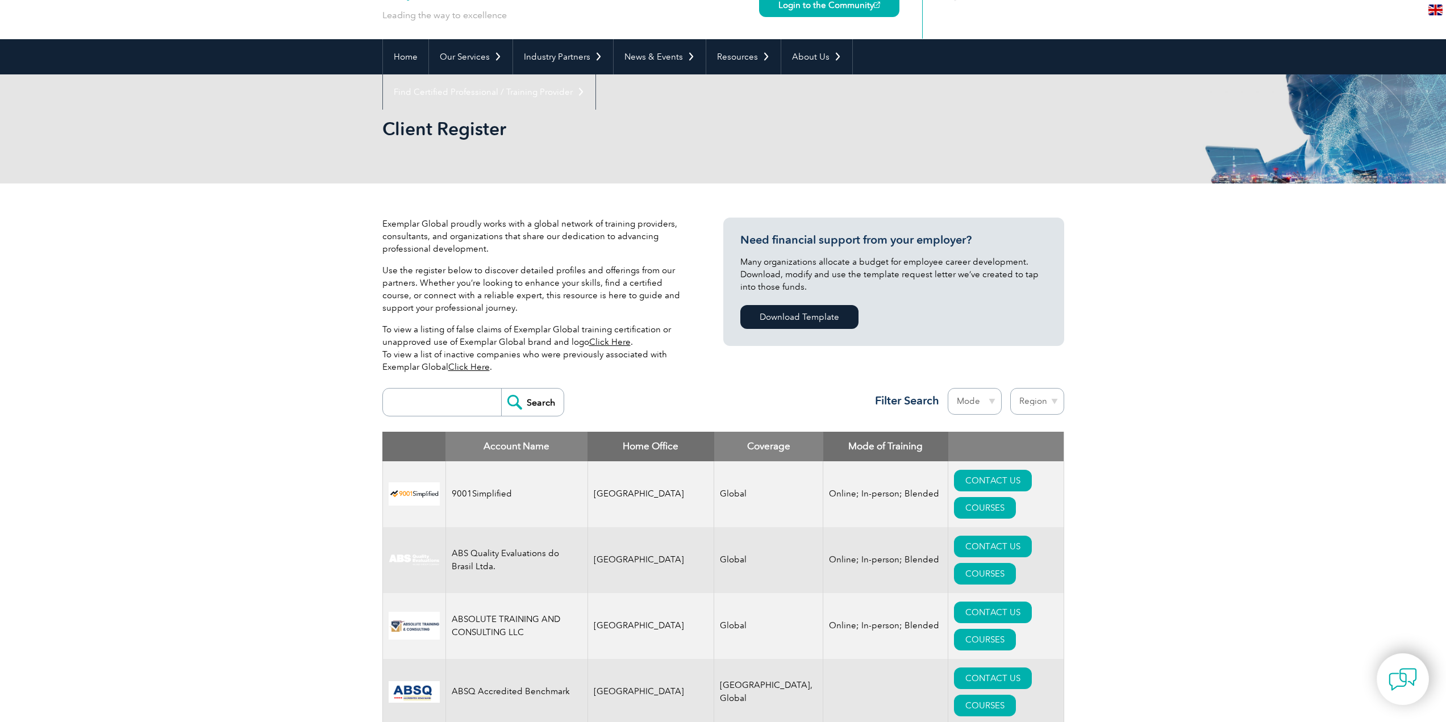
drag, startPoint x: 1448, startPoint y: 164, endPoint x: 1454, endPoint y: 26, distance: 137.7
click at [1043, 405] on select "Region Australia Bahrain Bangladesh Brazil Canada Colombia Dominican Republic E…" at bounding box center [1038, 401] width 54 height 27
select select "[GEOGRAPHIC_DATA]"
click at [1011, 388] on select "Region Australia Bahrain Bangladesh Brazil Canada Colombia Dominican Republic E…" at bounding box center [1038, 401] width 54 height 27
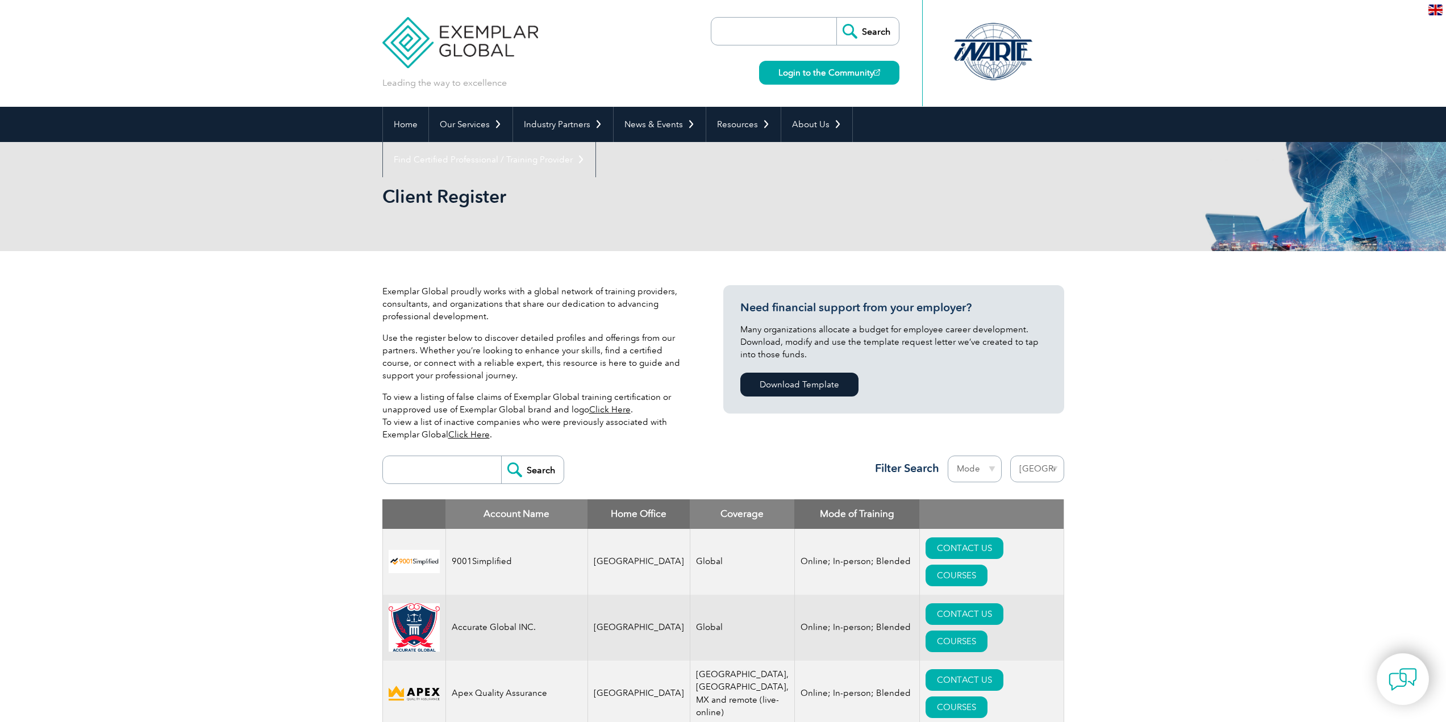
select select "[GEOGRAPHIC_DATA]"
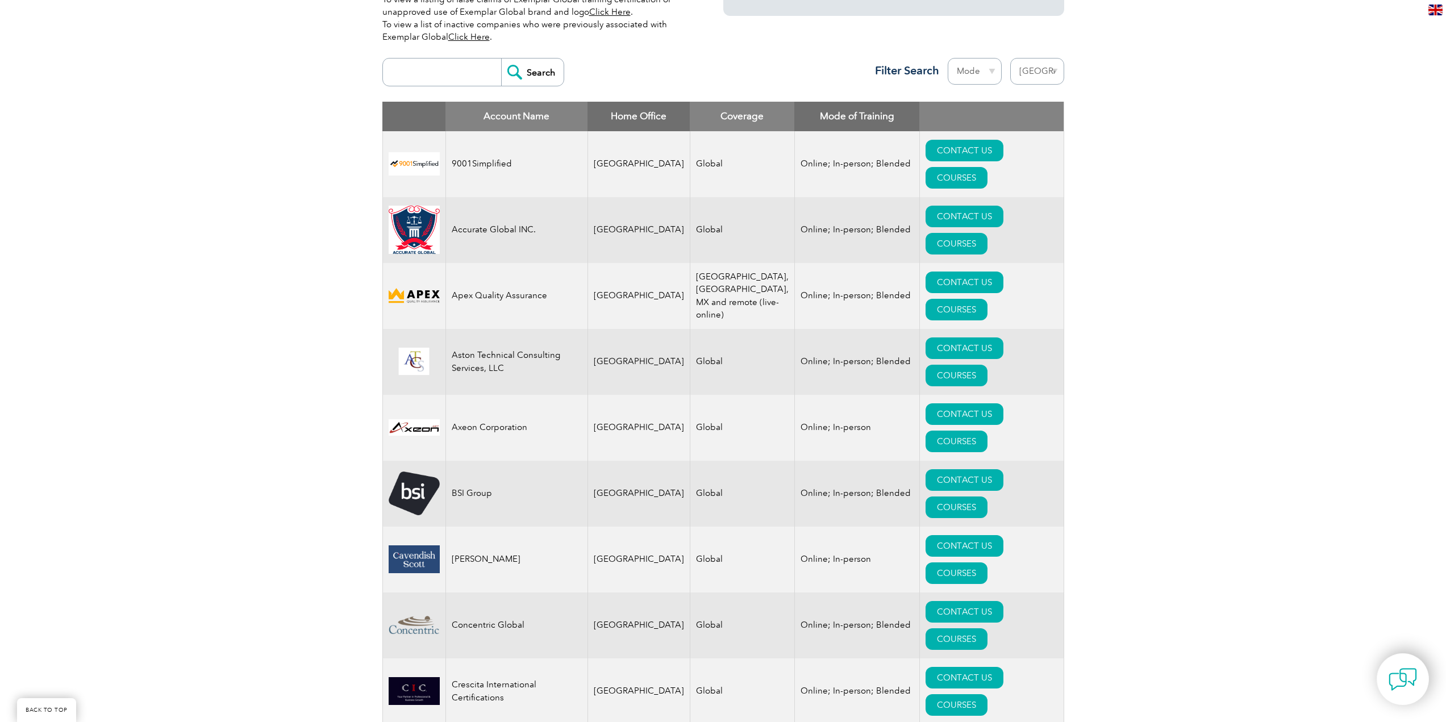
scroll to position [341, 0]
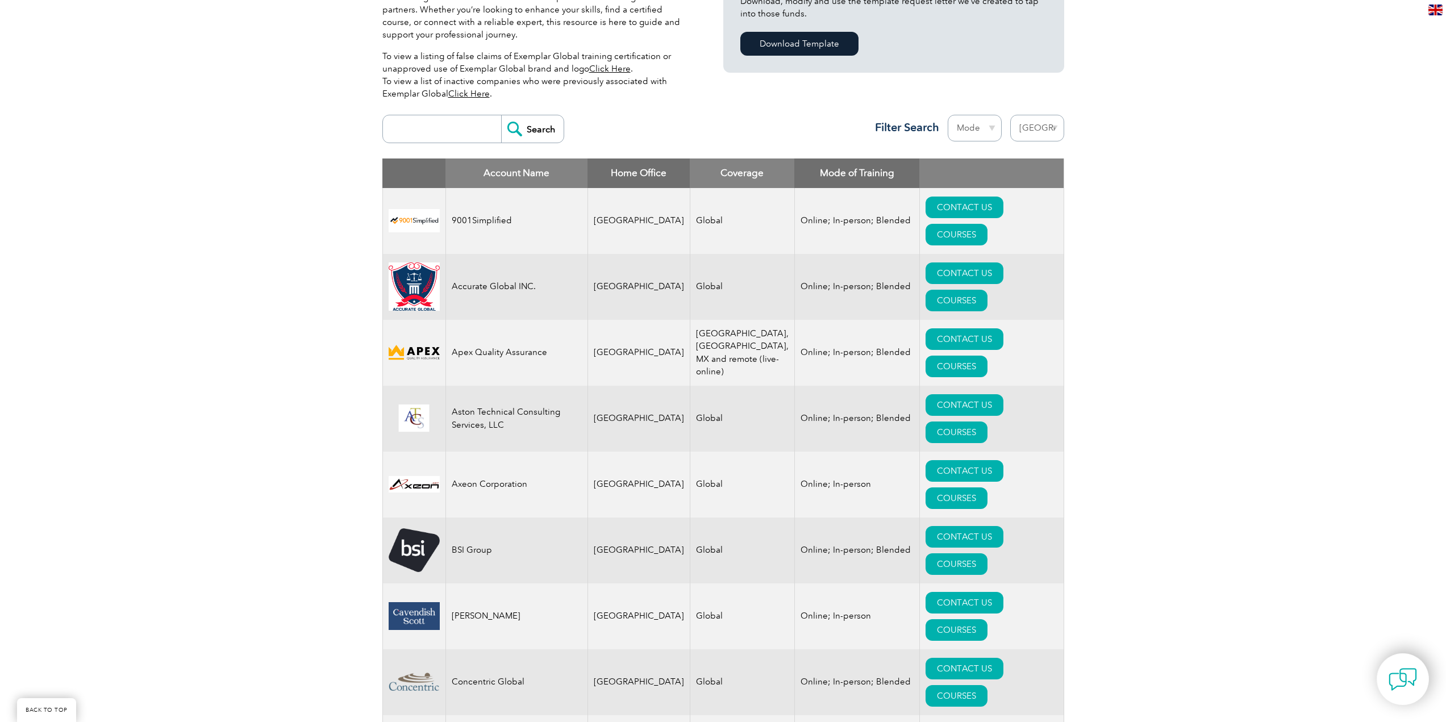
click at [991, 126] on select "Mode Online In-person Blended" at bounding box center [975, 128] width 54 height 27
click at [991, 127] on select "Mode Online In-person Blended" at bounding box center [975, 128] width 54 height 27
select select "In-person"
click at [948, 115] on select "Mode Online In-person Blended" at bounding box center [975, 128] width 54 height 27
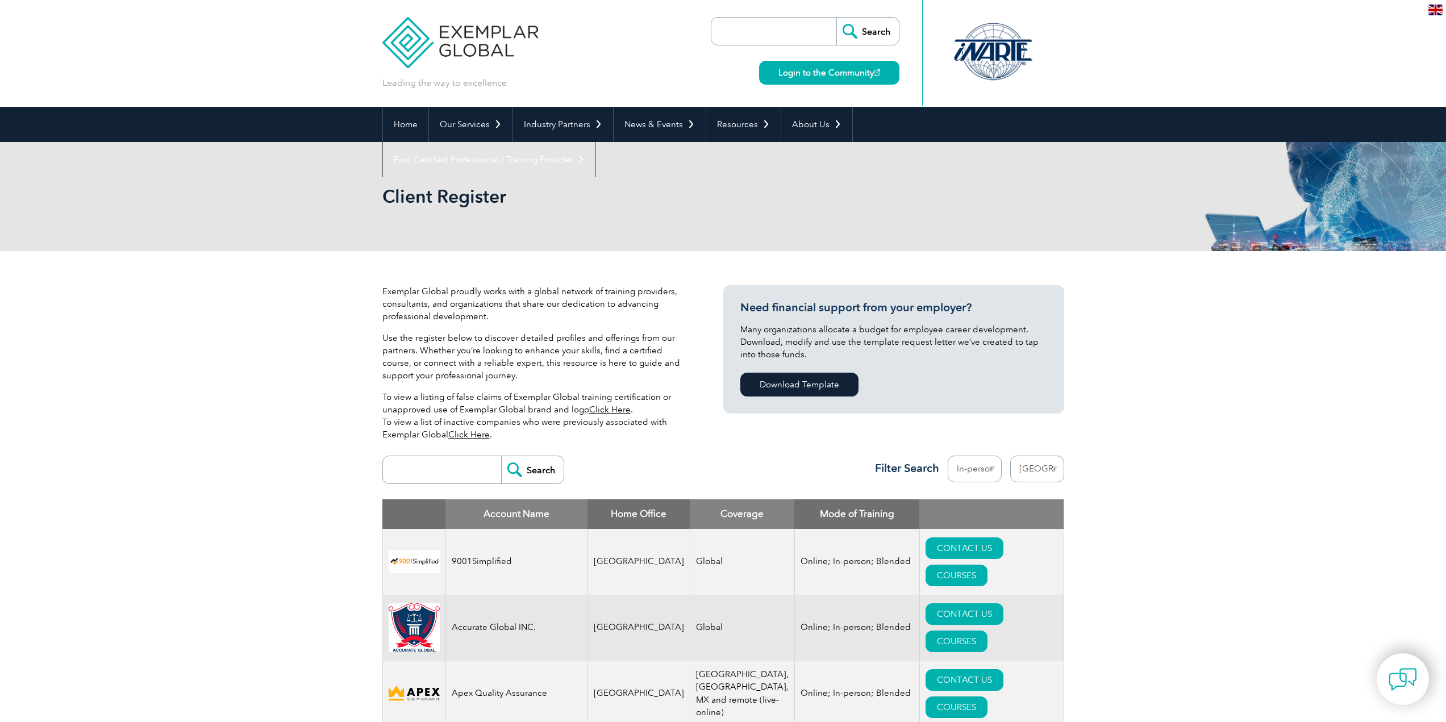
select select "[GEOGRAPHIC_DATA]"
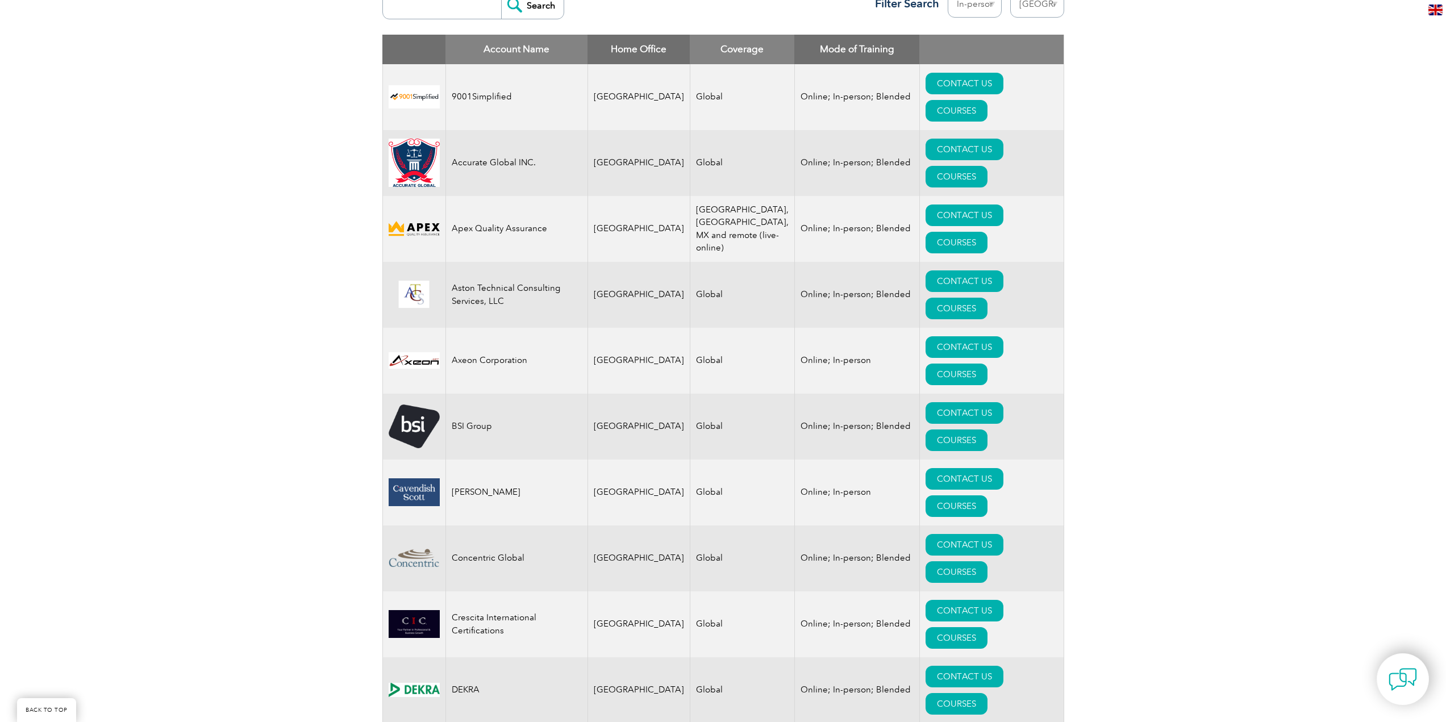
scroll to position [398, 0]
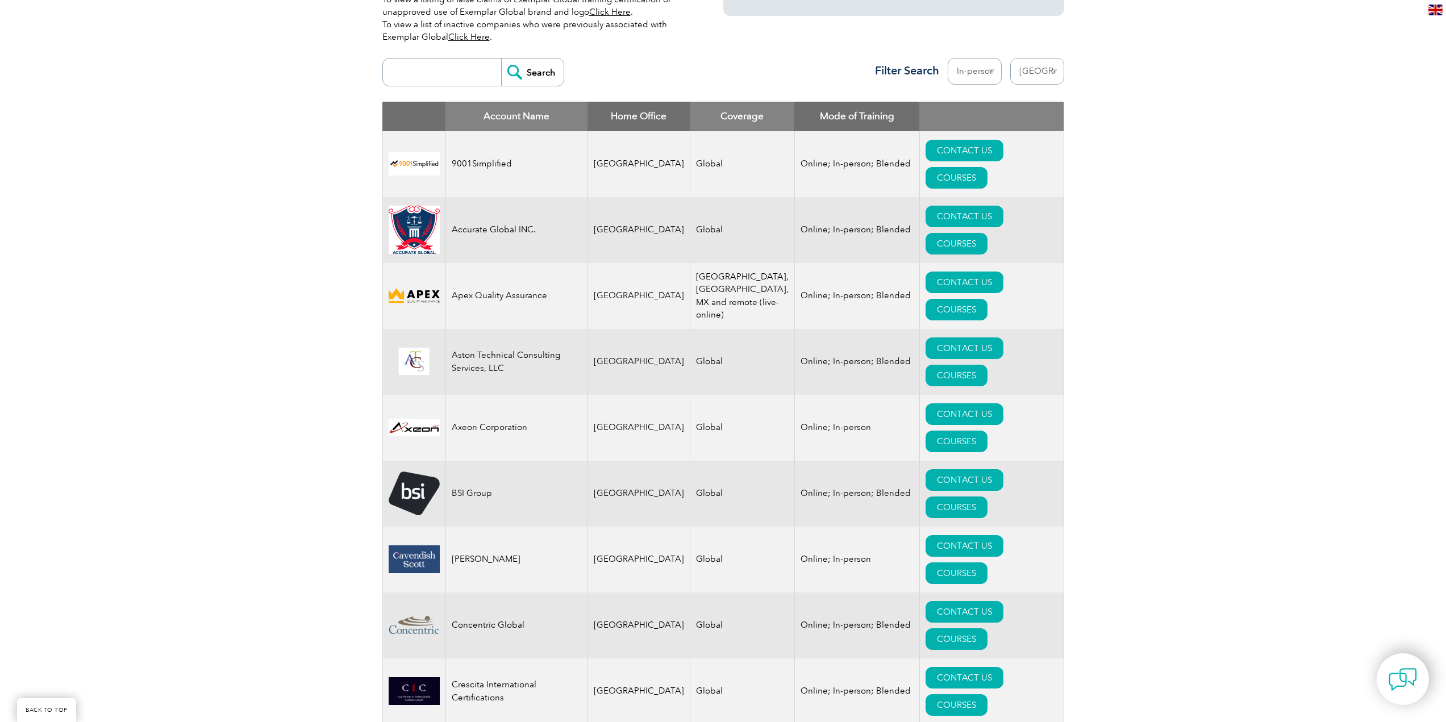
click at [972, 82] on select "Mode Online In-person Blended" at bounding box center [975, 71] width 54 height 27
select select
click at [948, 58] on select "Mode Online In-person Blended" at bounding box center [975, 71] width 54 height 27
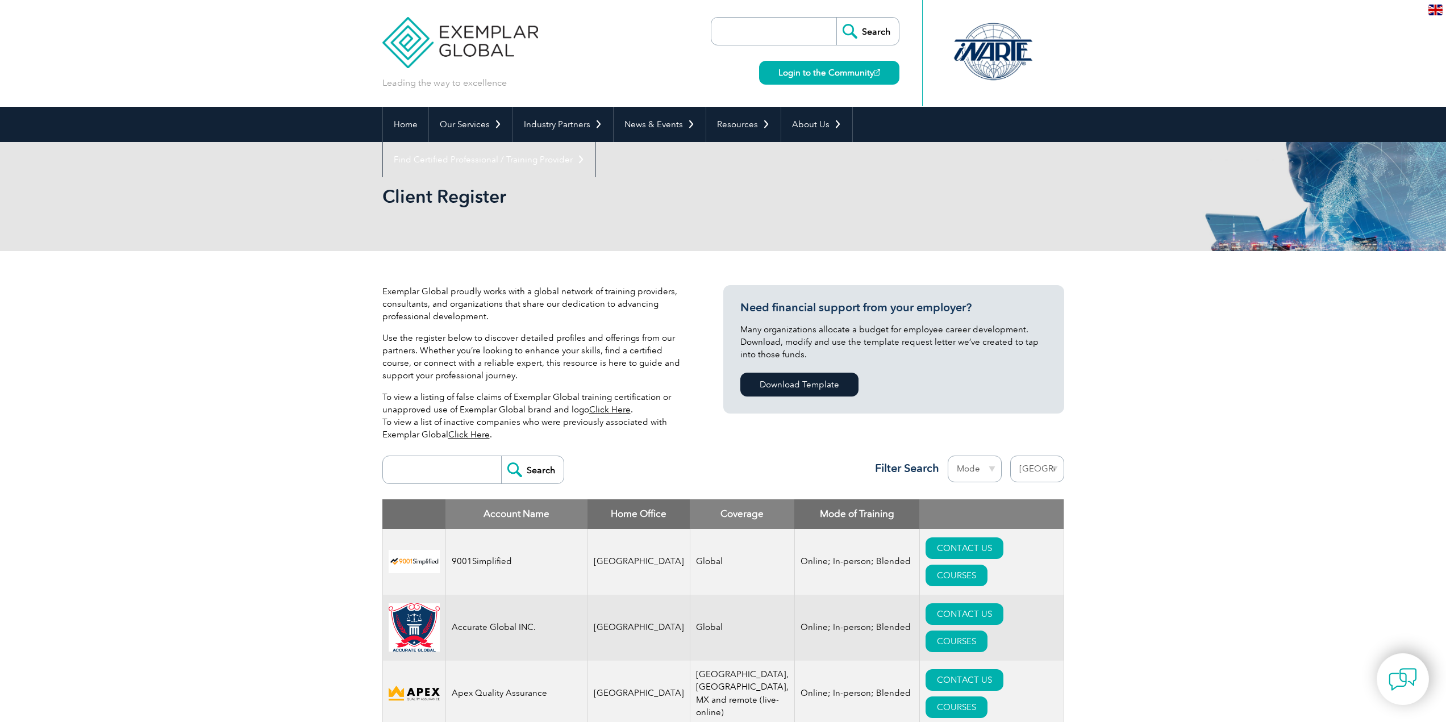
select select "[GEOGRAPHIC_DATA]"
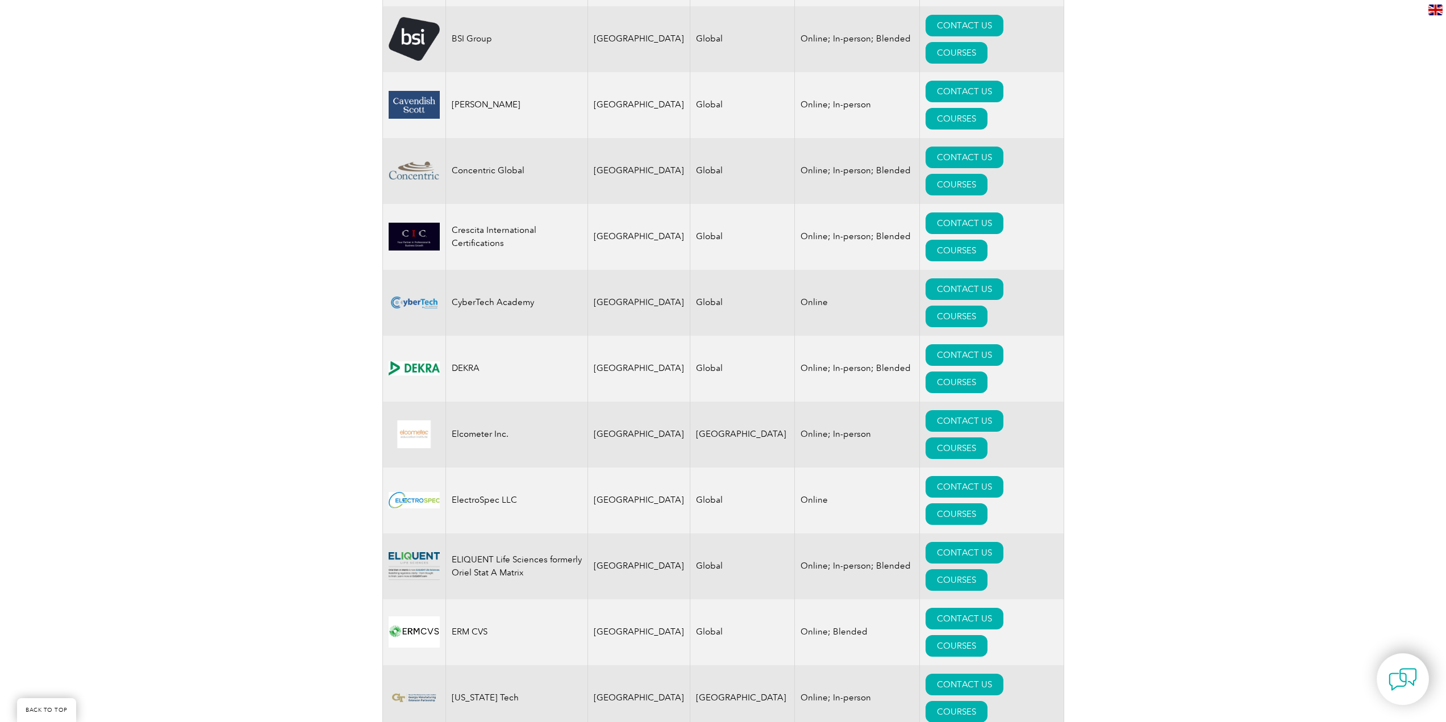
scroll to position [1080, 0]
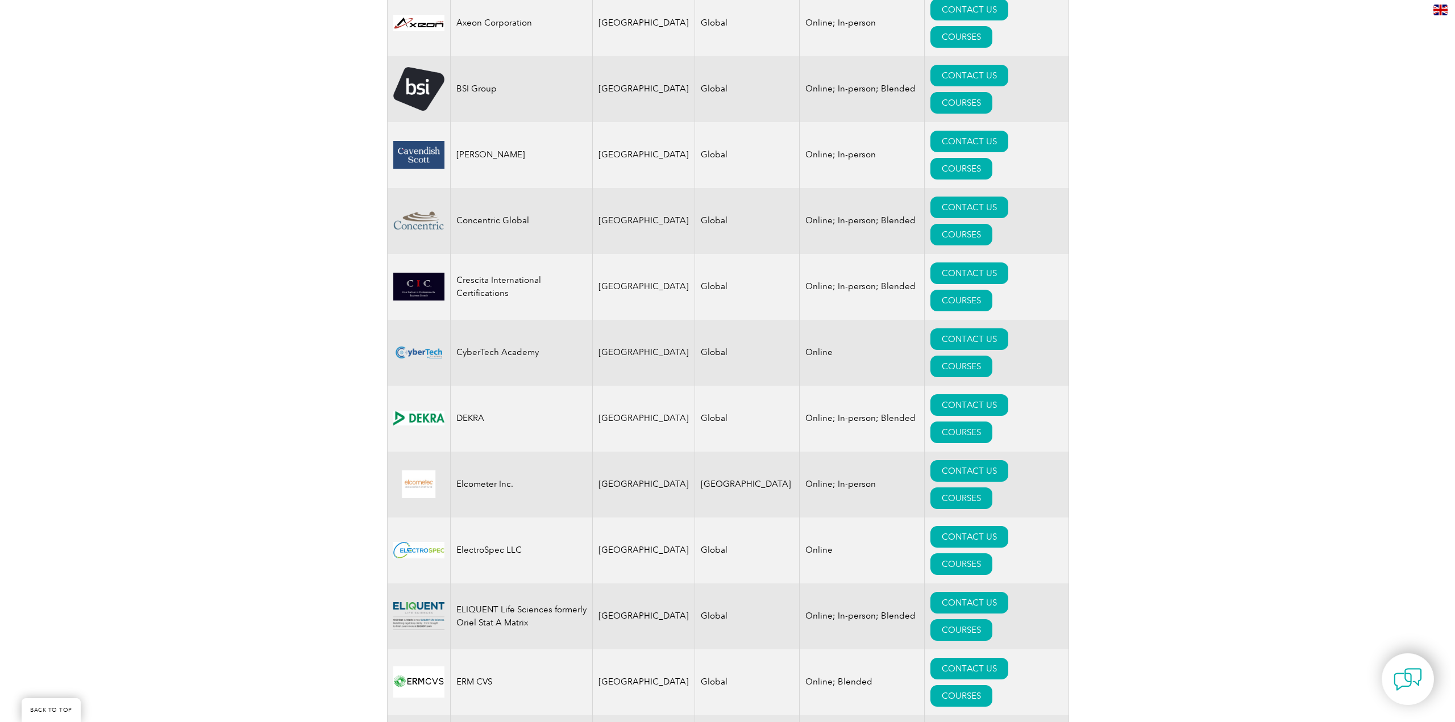
scroll to position [909, 0]
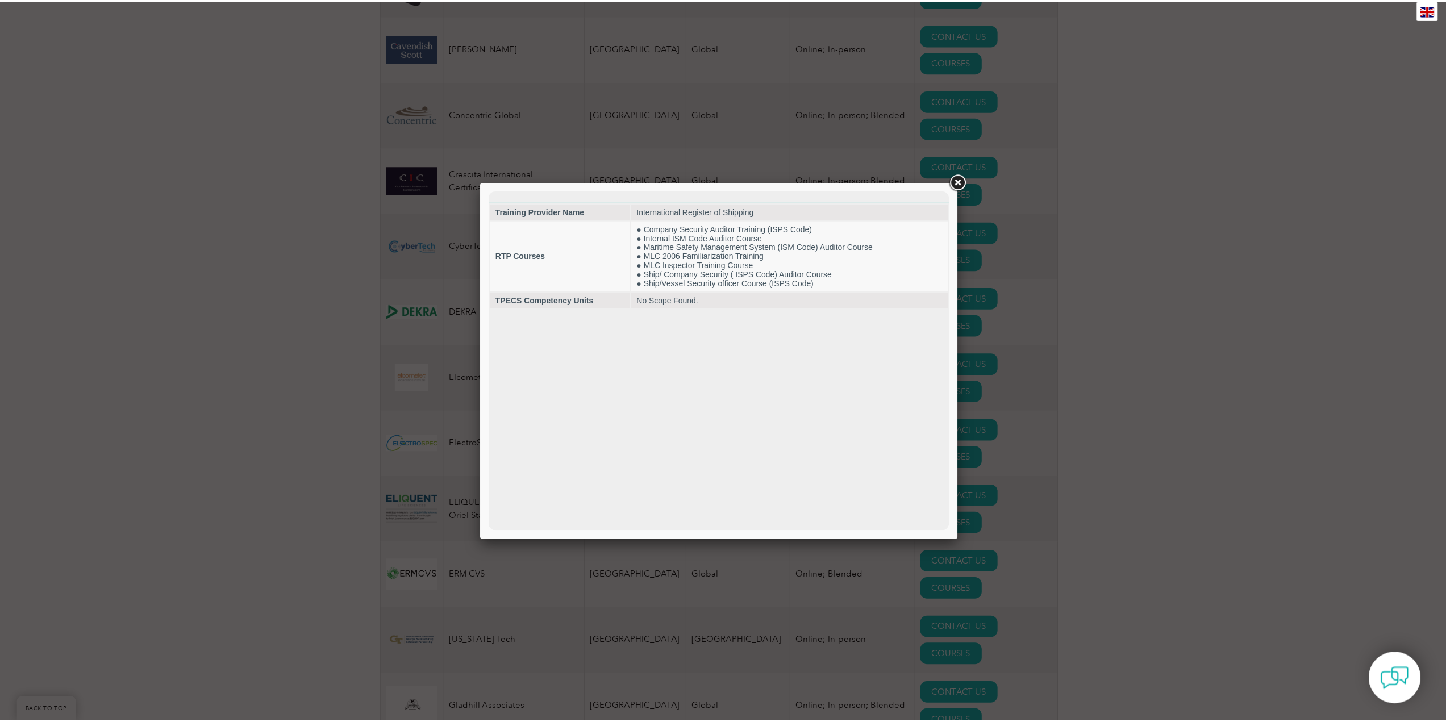
scroll to position [0, 0]
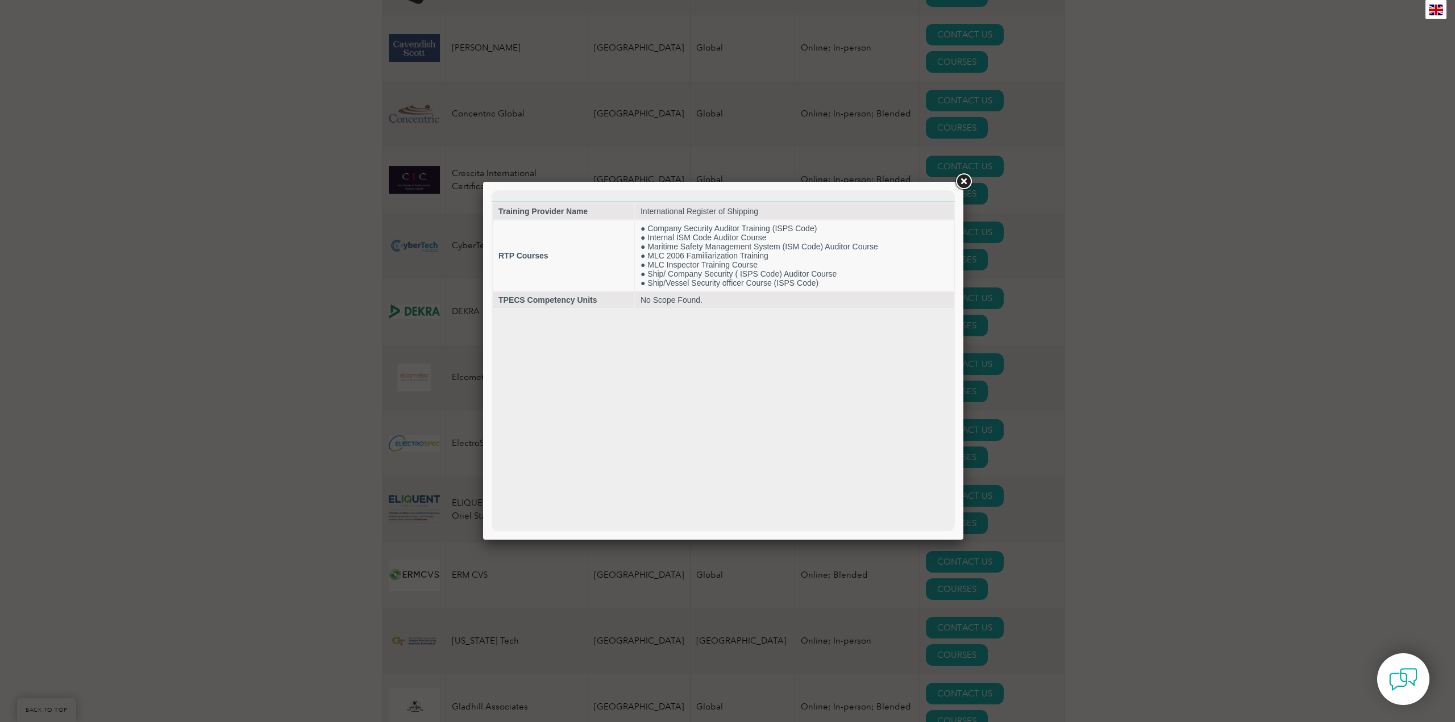
click at [968, 185] on link at bounding box center [963, 182] width 20 height 20
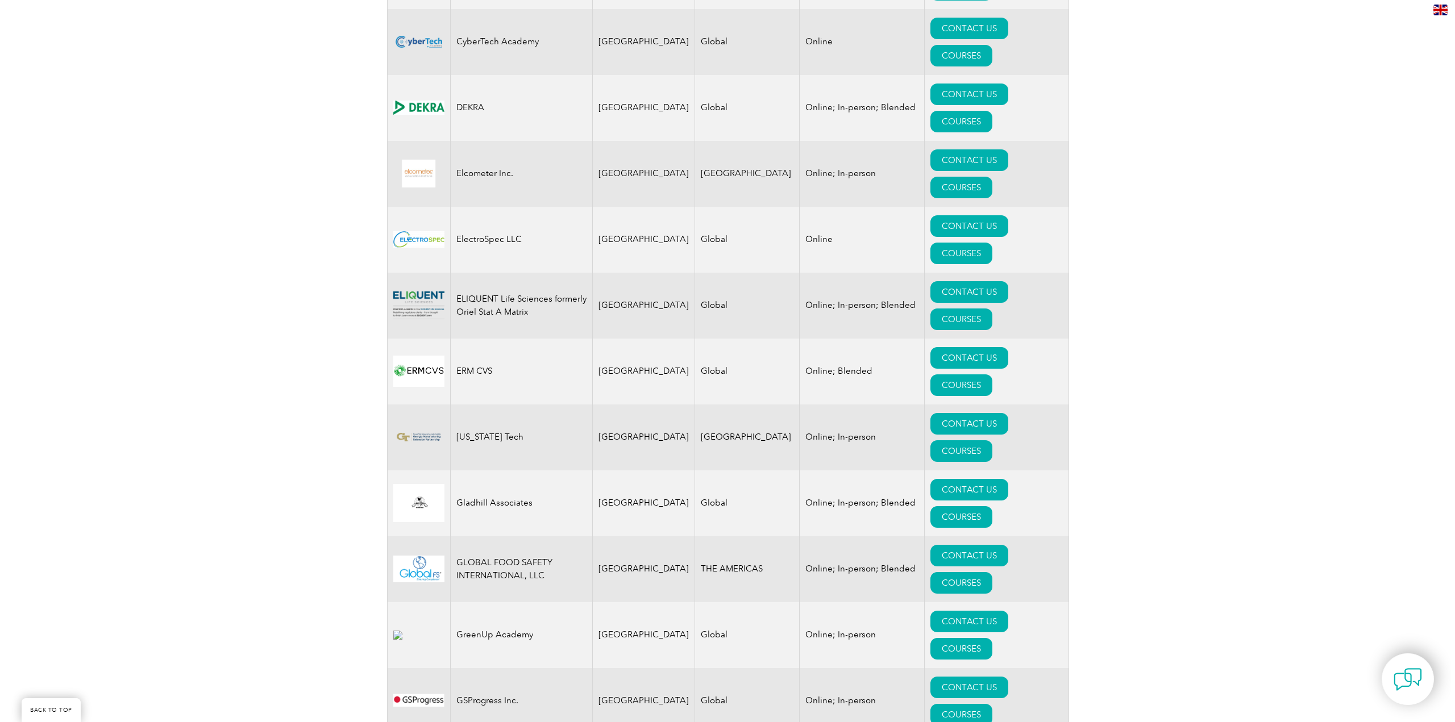
scroll to position [1137, 0]
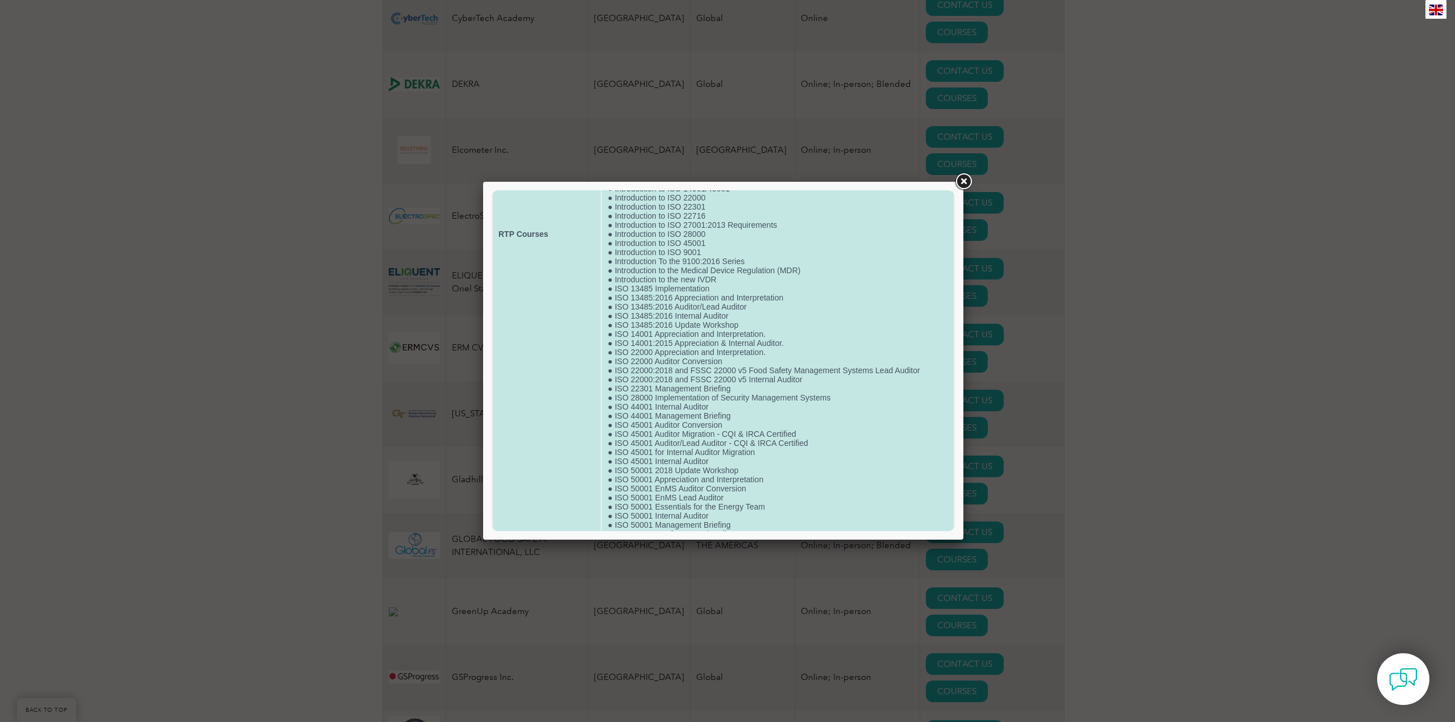
scroll to position [539, 0]
drag, startPoint x: 615, startPoint y: 464, endPoint x: 708, endPoint y: 462, distance: 92.7
click at [708, 462] on td "● 9100:2016 Series Update Workshop ● Advanced Internal QMS Auditor ● Anti-Bribe…" at bounding box center [778, 234] width 352 height 1107
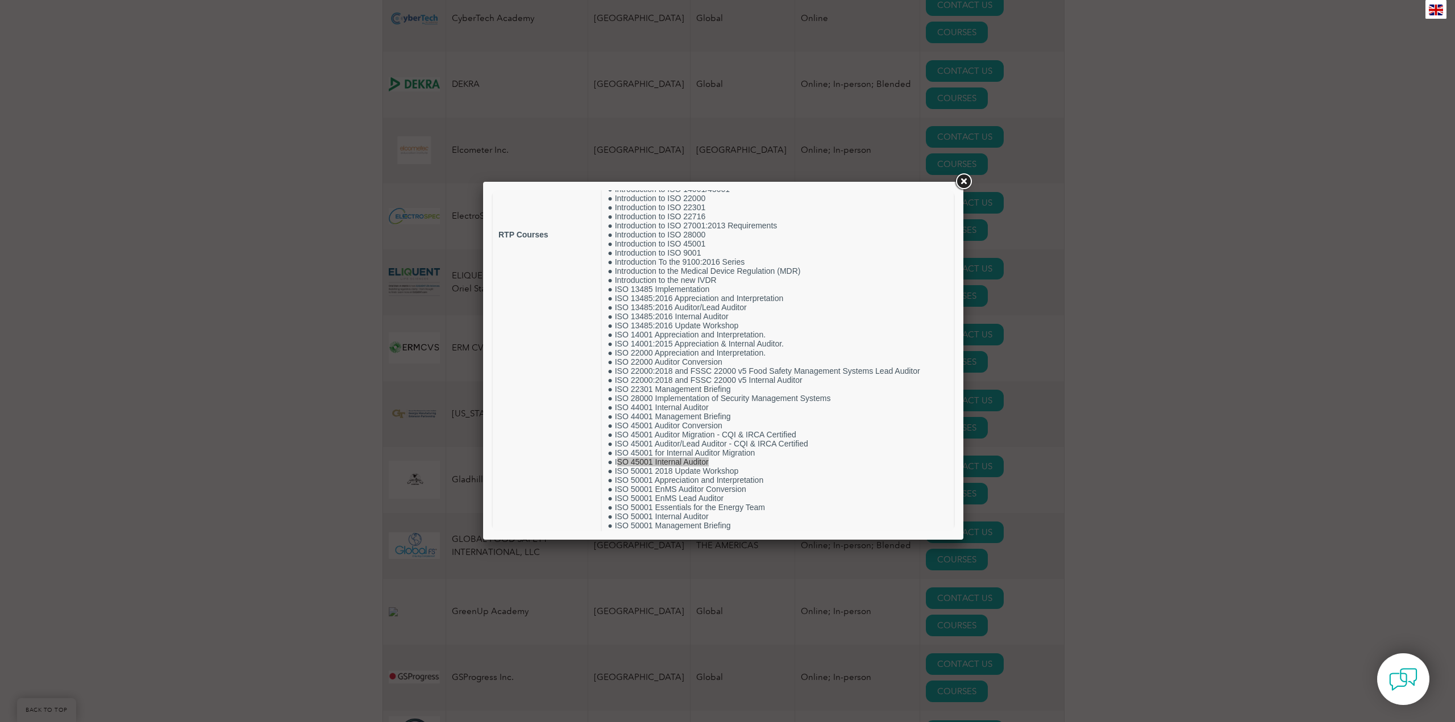
click at [968, 178] on link at bounding box center [963, 182] width 20 height 20
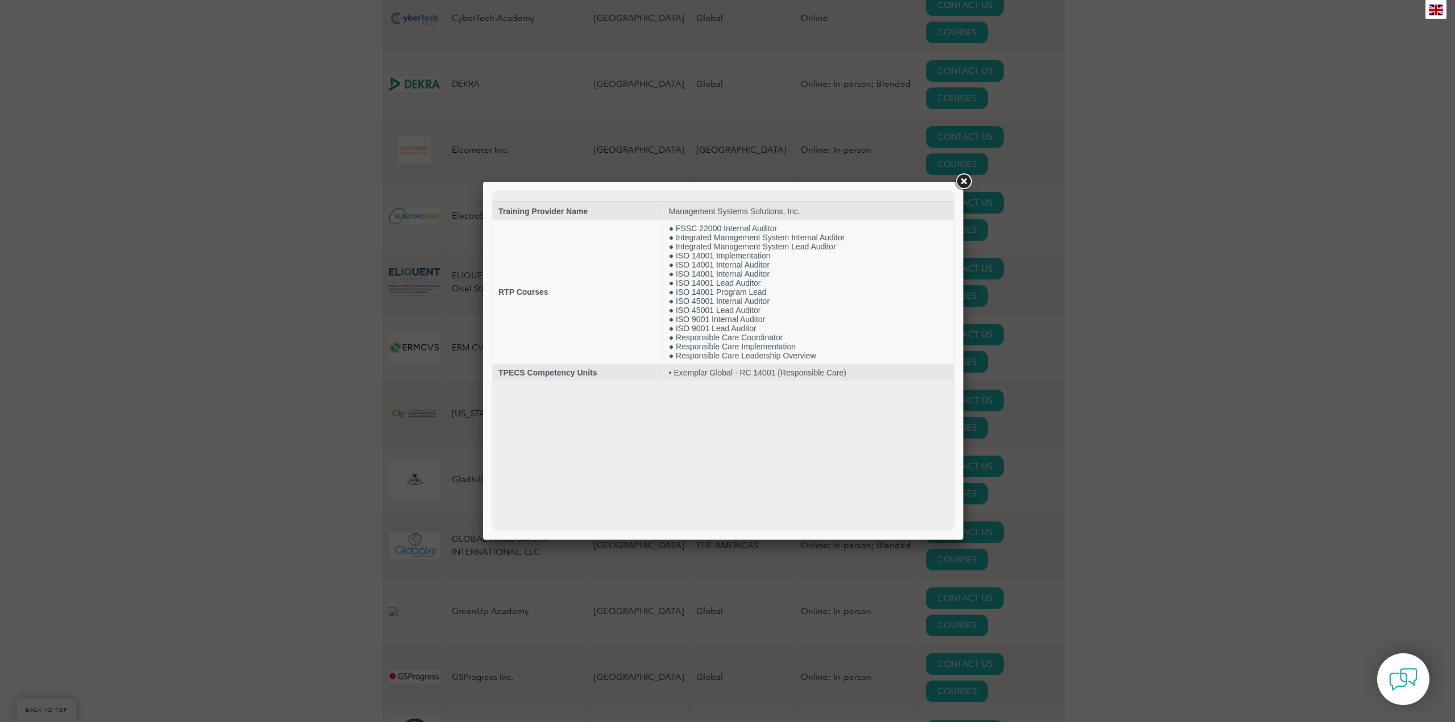
scroll to position [0, 0]
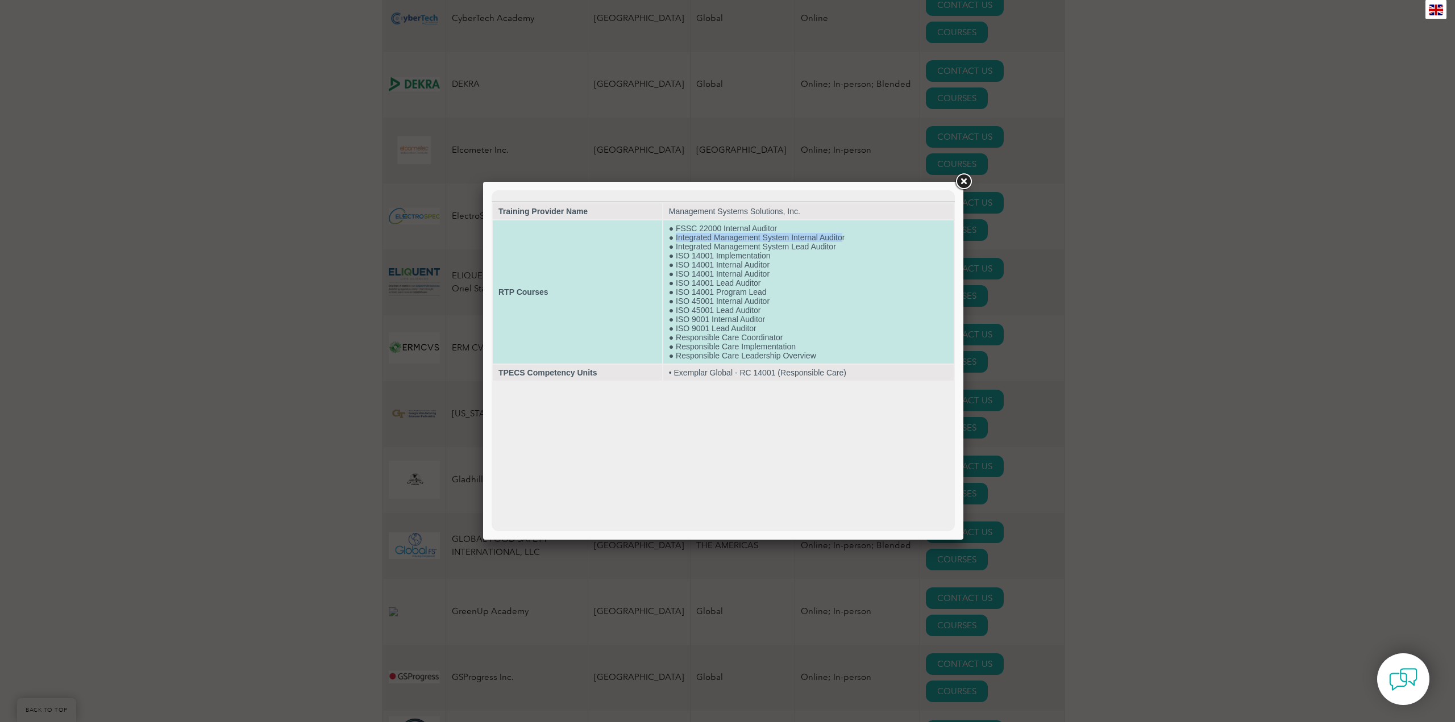
drag, startPoint x: 843, startPoint y: 233, endPoint x: 676, endPoint y: 239, distance: 167.2
click at [676, 239] on td "● FSSC 22000 Internal Auditor ● Integrated Management System Internal Auditor ●…" at bounding box center [808, 292] width 290 height 143
